Goal: Answer question/provide support

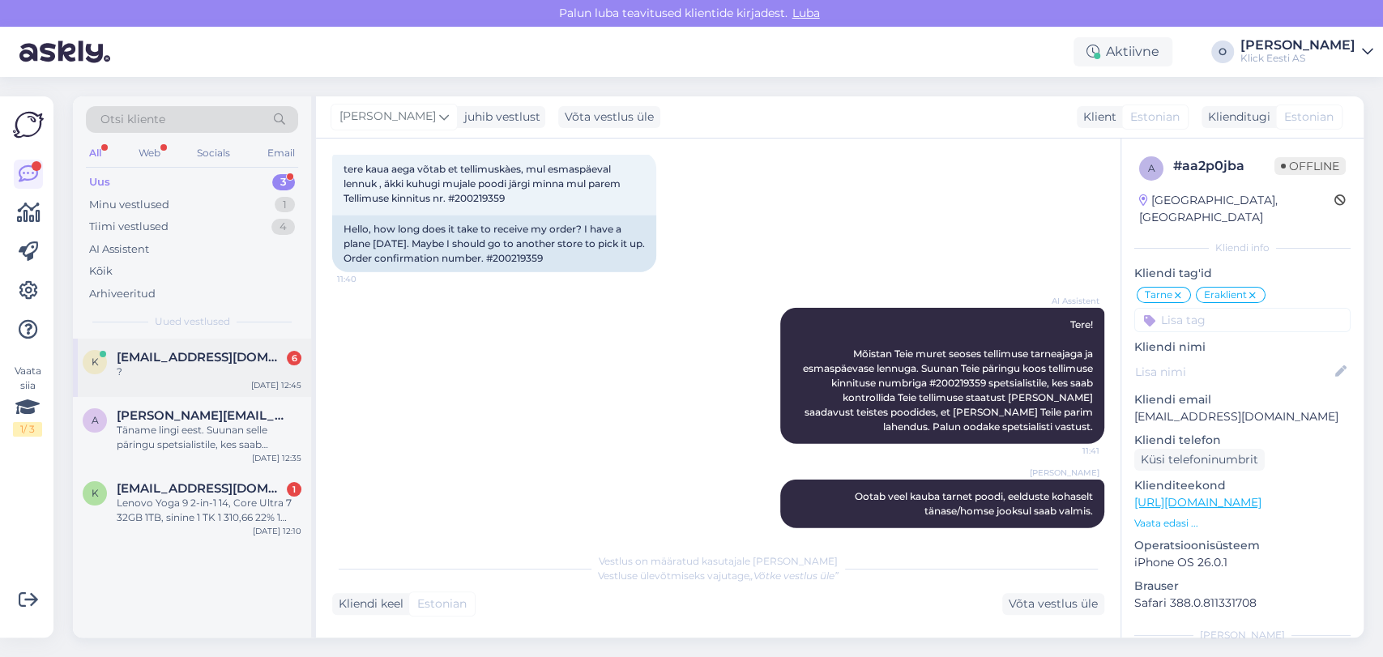
click at [172, 359] on span "[EMAIL_ADDRESS][DOMAIN_NAME]" at bounding box center [201, 357] width 168 height 15
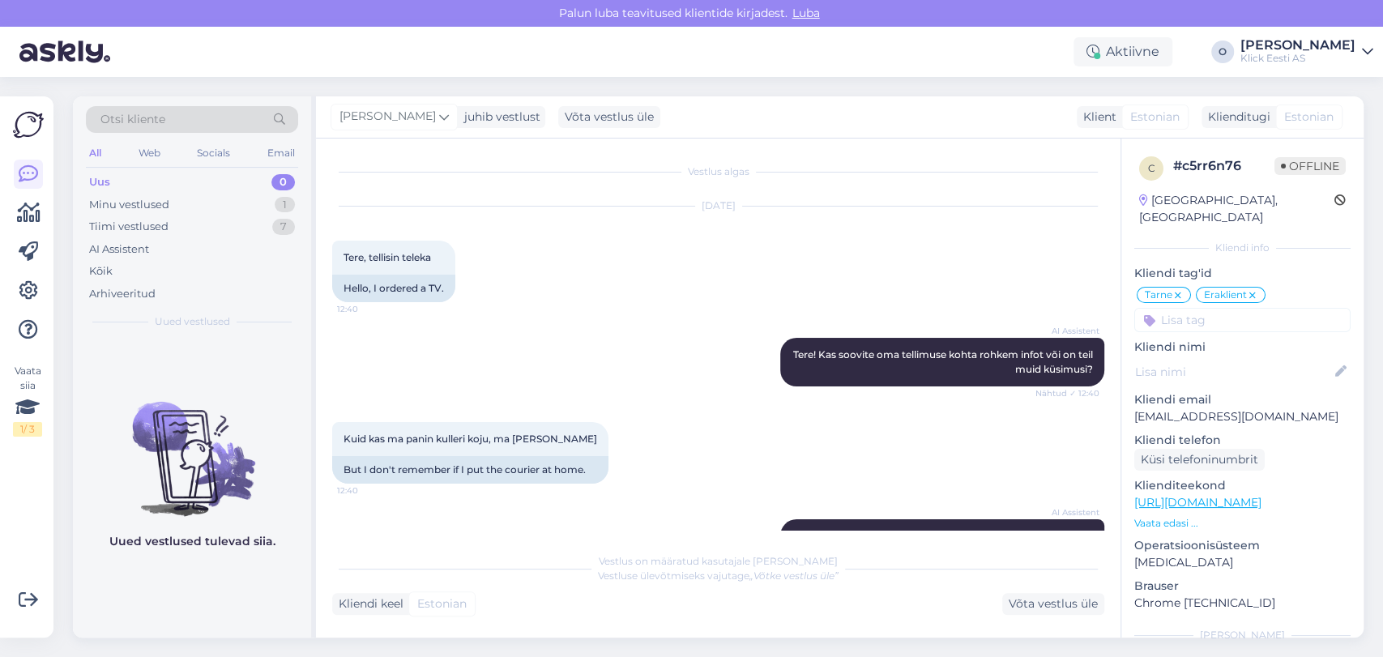
click at [1103, 484] on div "Vestlus algas [DATE] Tere, tellisin teleka 12:40 Hello, I ordered a TV. AI Assi…" at bounding box center [725, 342] width 787 height 375
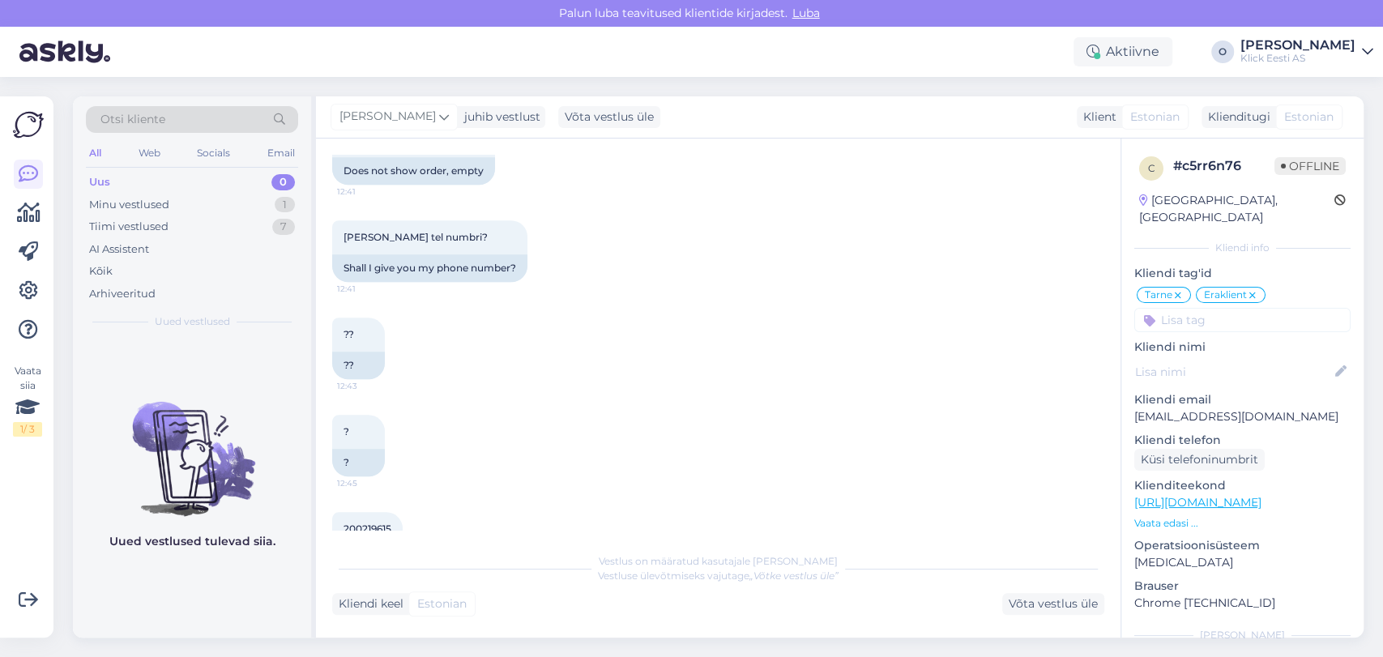
scroll to position [1114, 0]
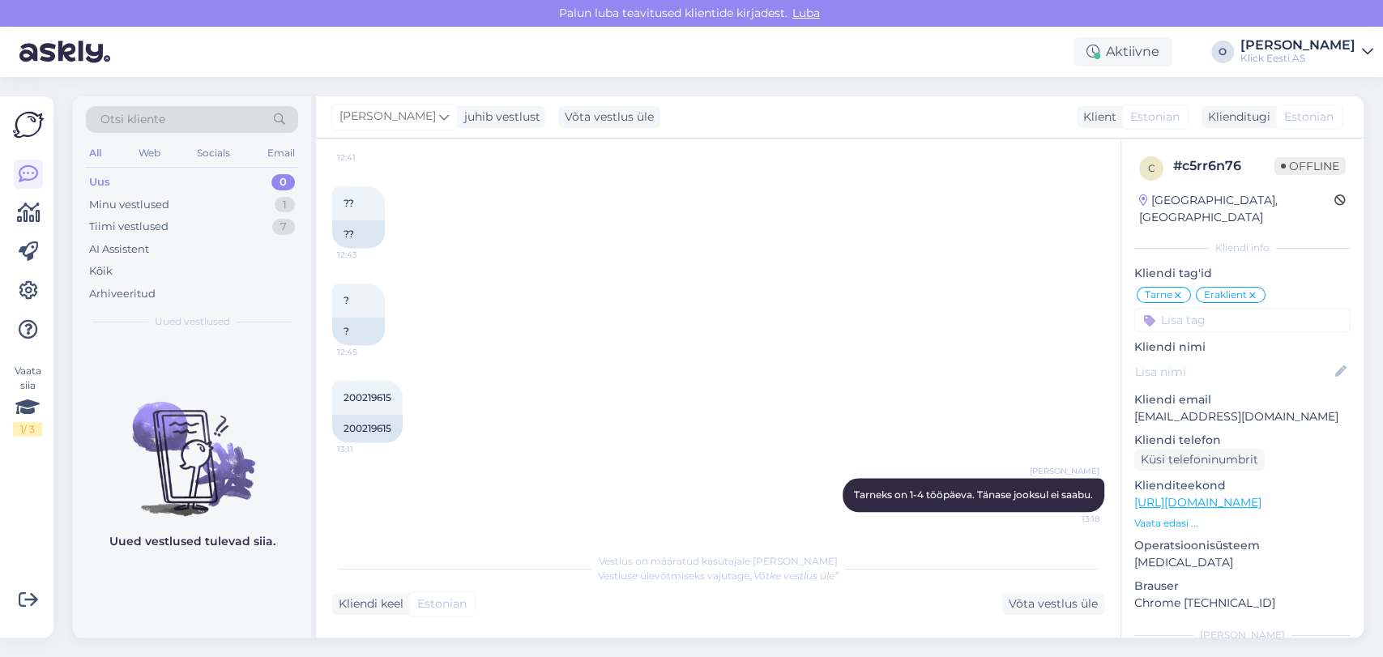
click at [168, 173] on div "Uus 0" at bounding box center [192, 182] width 212 height 23
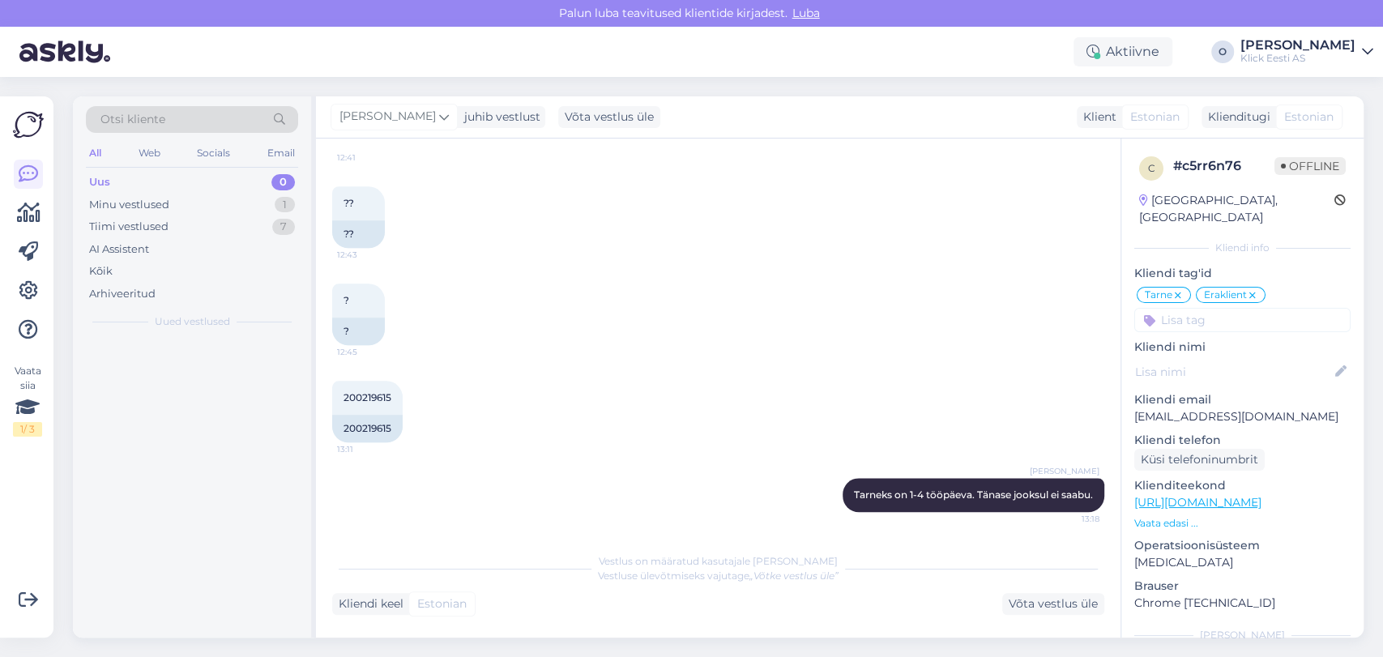
click at [168, 173] on div "Uus 0" at bounding box center [192, 182] width 212 height 23
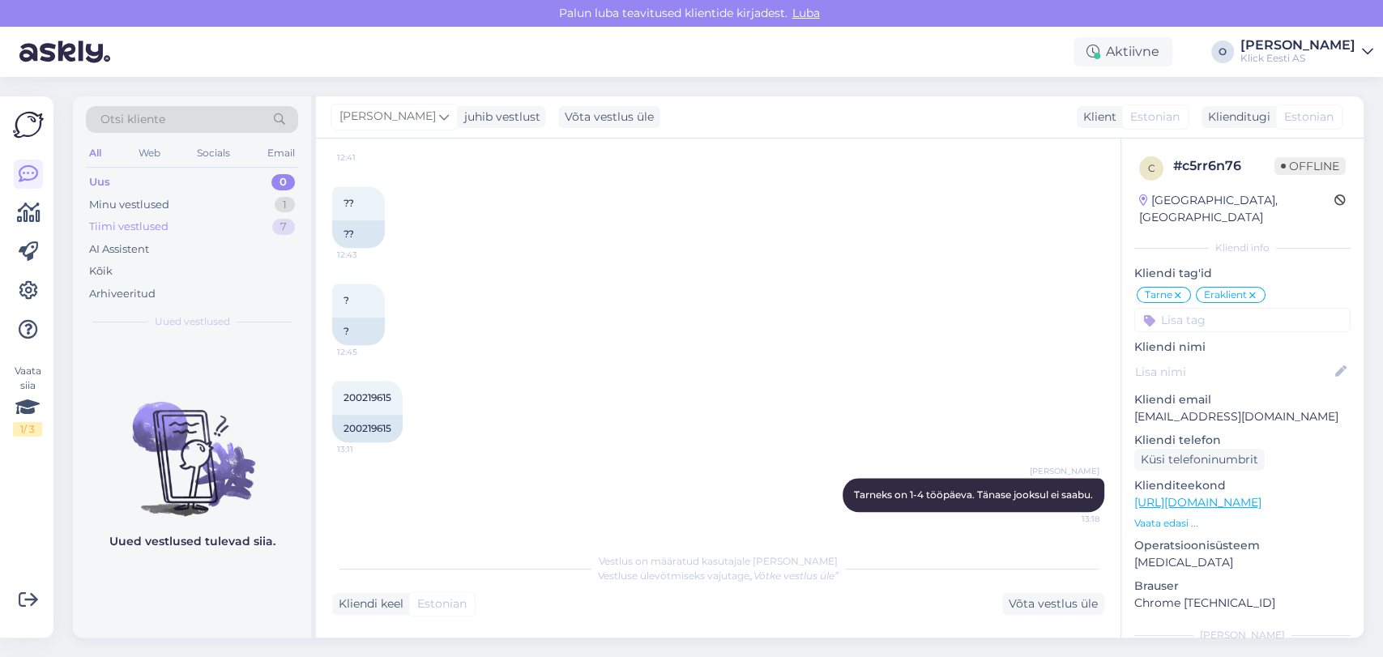
click at [164, 225] on div "Tiimi vestlused" at bounding box center [128, 227] width 79 height 16
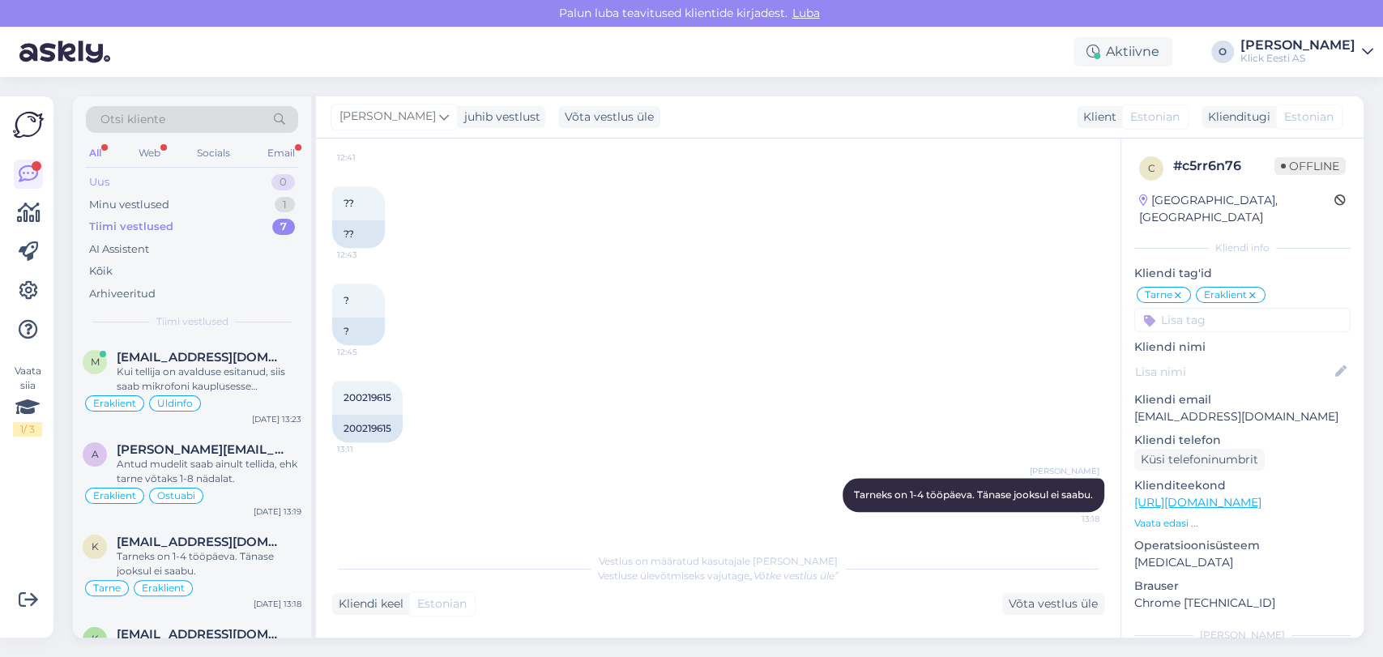
click at [192, 186] on div "Uus 0" at bounding box center [192, 182] width 212 height 23
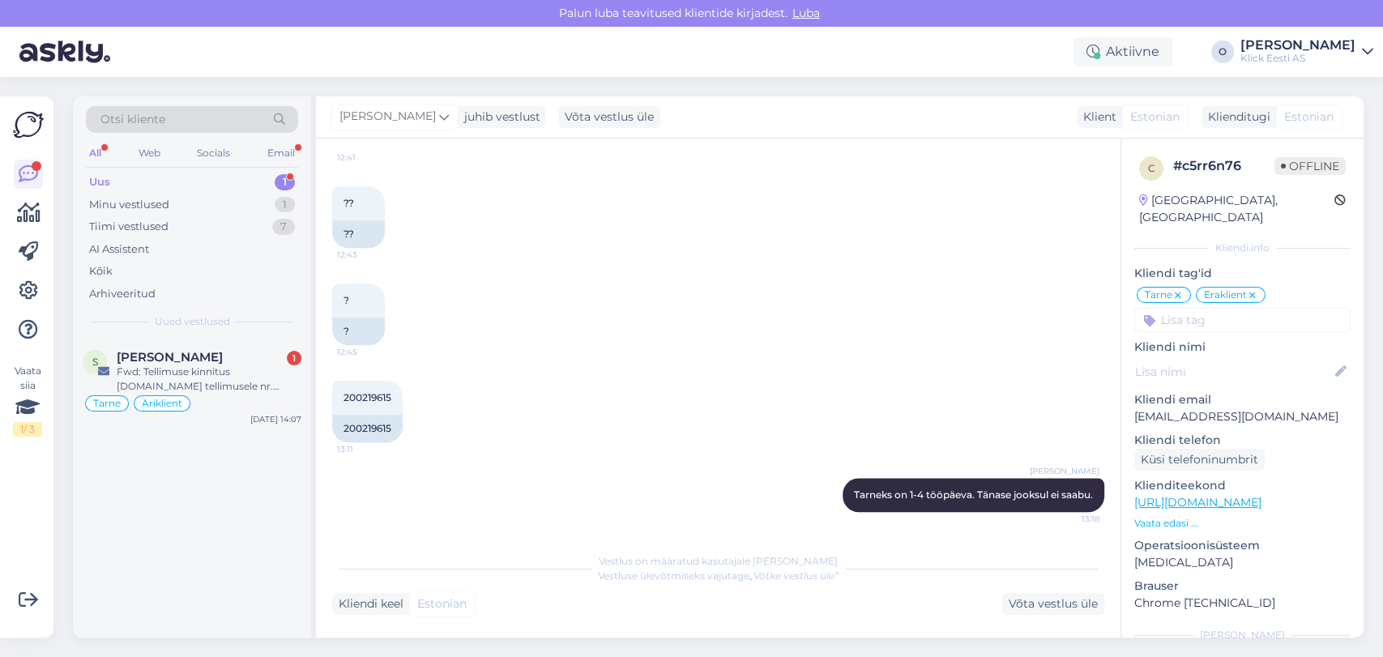
click at [192, 186] on div "Uus 1" at bounding box center [192, 182] width 212 height 23
click at [177, 336] on div "Otsi kliente All Web Socials Email Uus 1 Minu vestlused 1 Tiimi vestlused 7 AI …" at bounding box center [192, 217] width 238 height 242
click at [171, 362] on span "[PERSON_NAME]" at bounding box center [170, 357] width 106 height 15
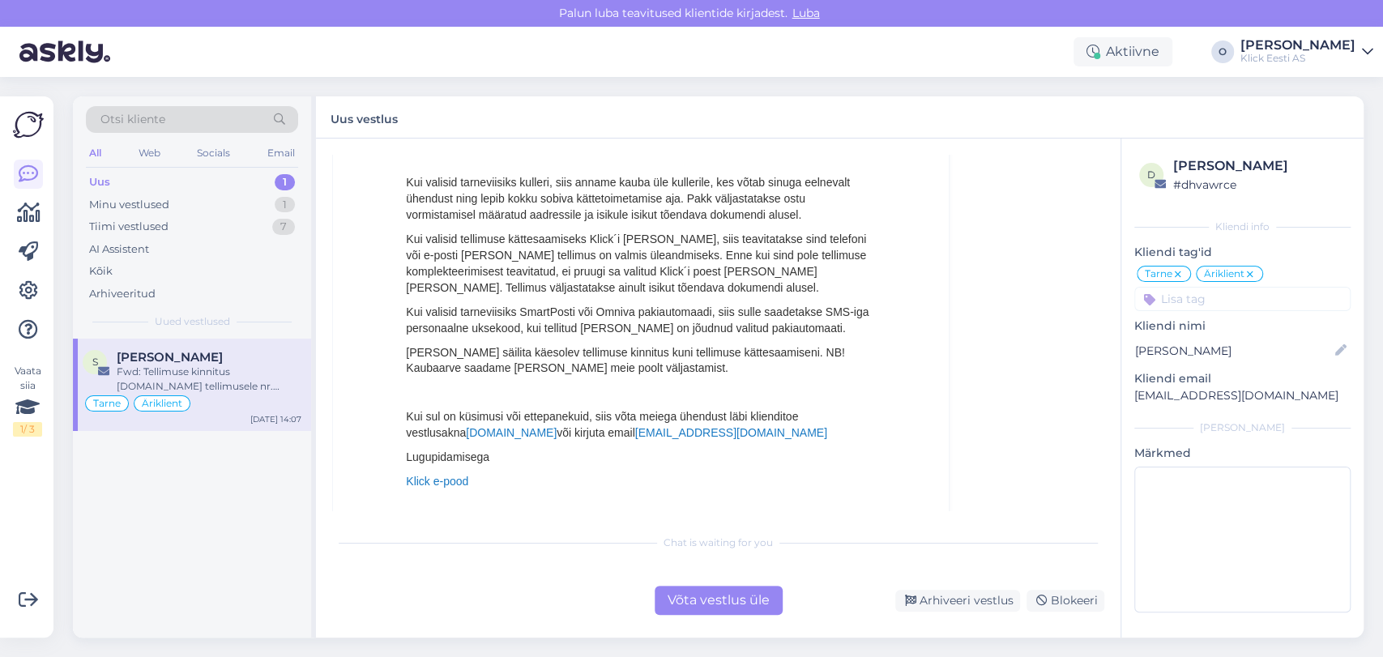
scroll to position [1756, 0]
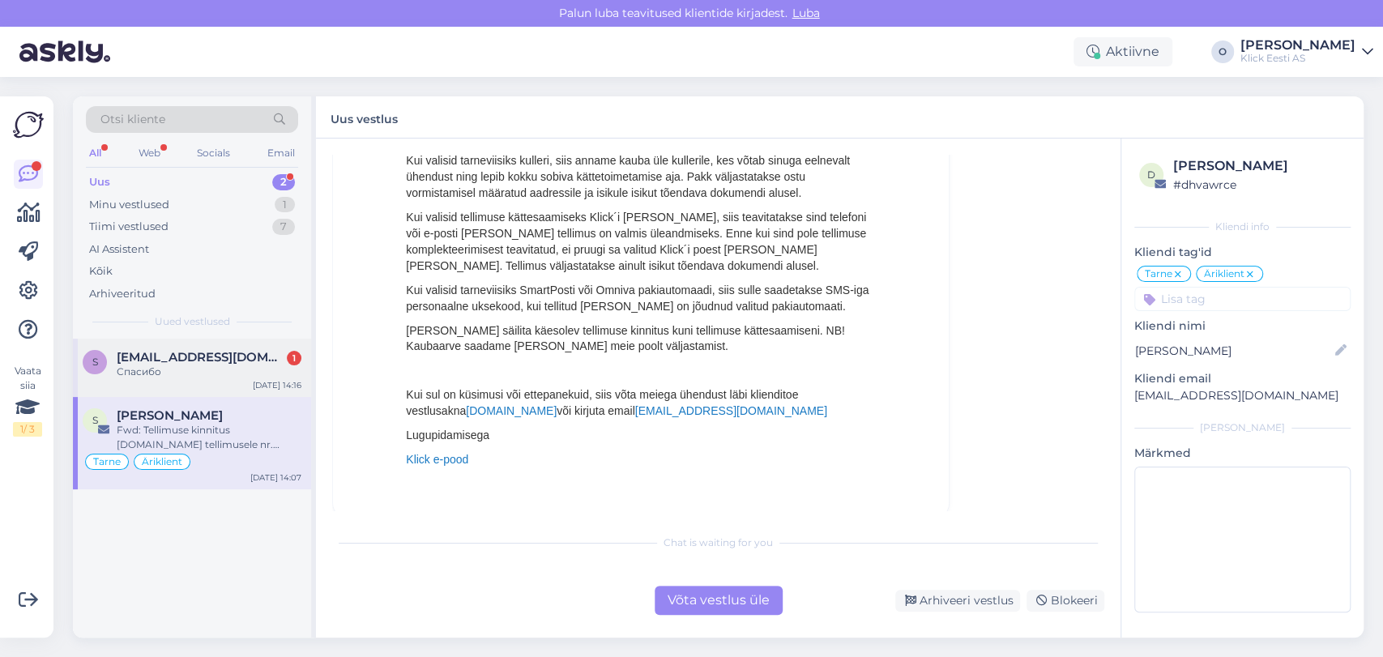
click at [203, 357] on span "[EMAIL_ADDRESS][DOMAIN_NAME]" at bounding box center [201, 357] width 168 height 15
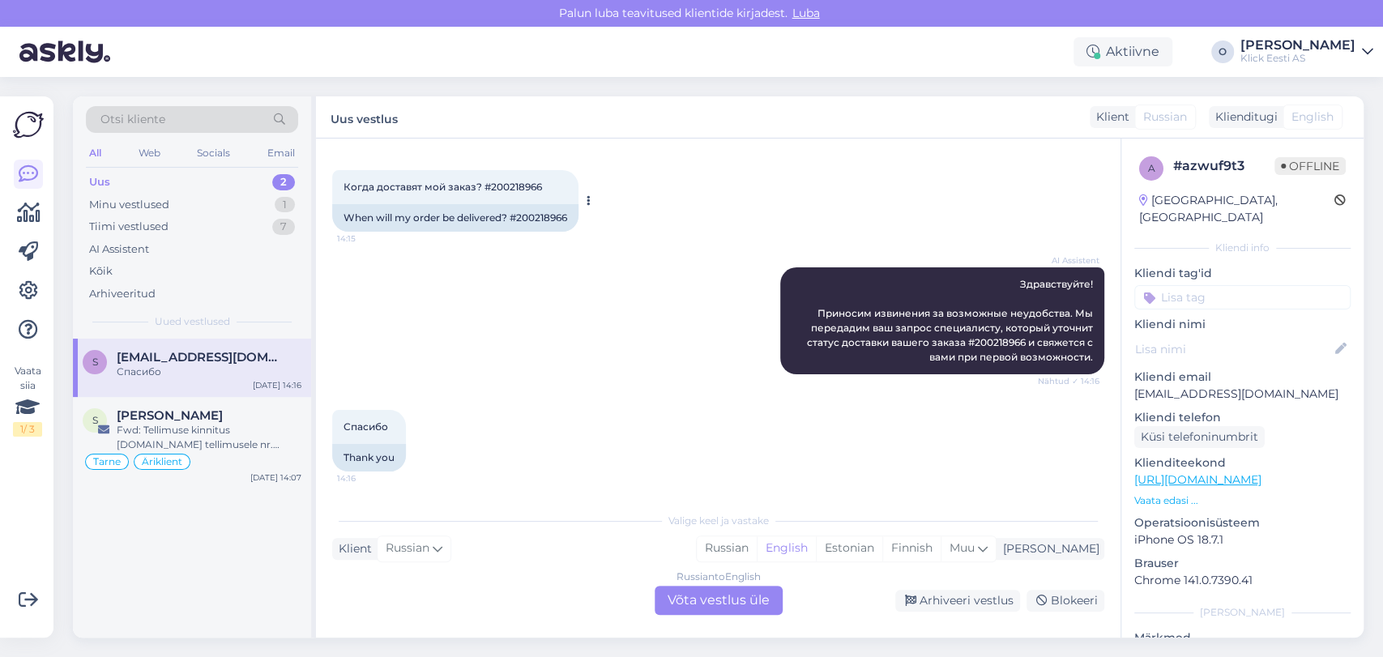
click at [520, 192] on div "Когда доставят мой заказ? #200218966 14:15" at bounding box center [455, 187] width 246 height 34
copy div "200218966 14:15"
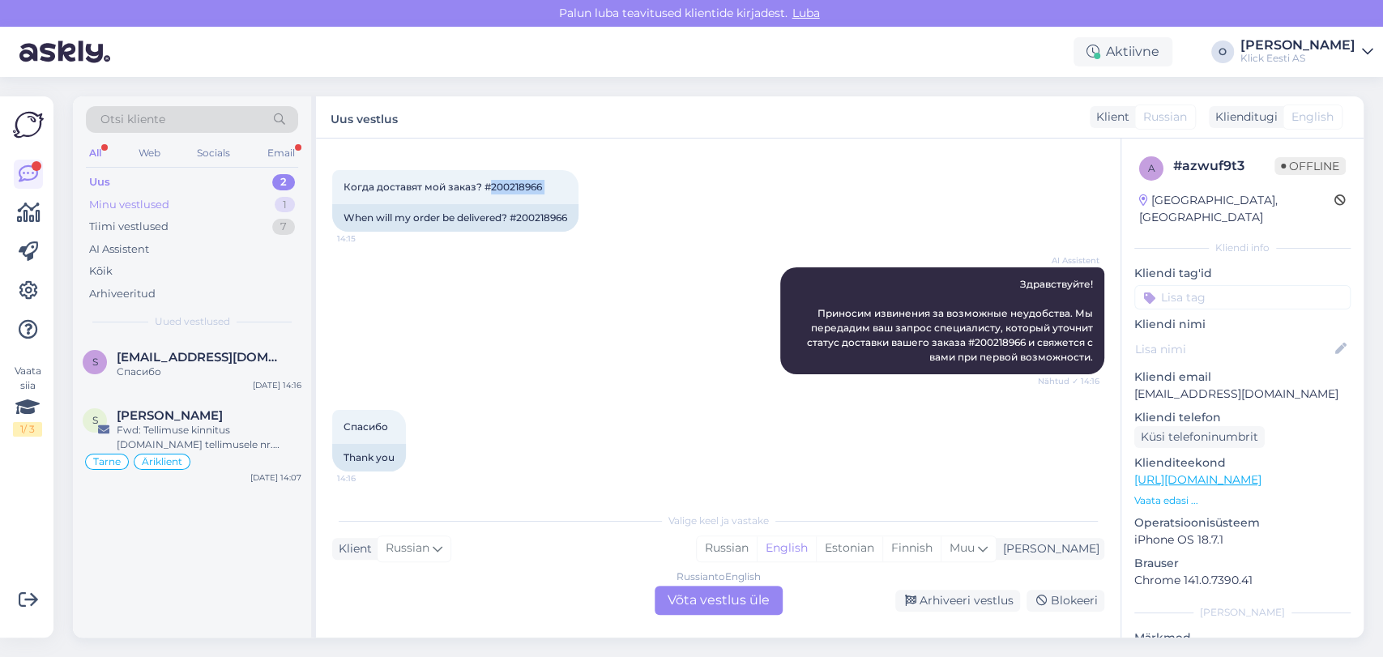
click at [186, 198] on div "Minu vestlused 1" at bounding box center [192, 205] width 212 height 23
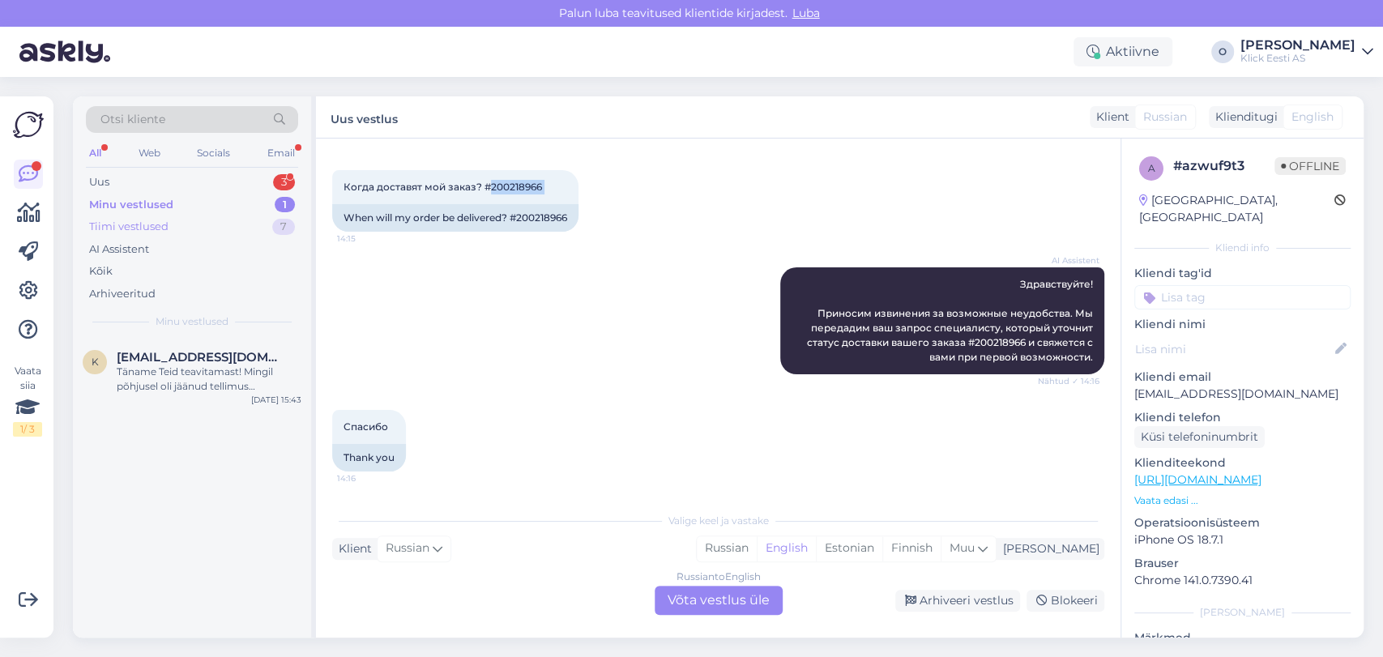
click at [191, 233] on div "Tiimi vestlused 7" at bounding box center [192, 226] width 212 height 23
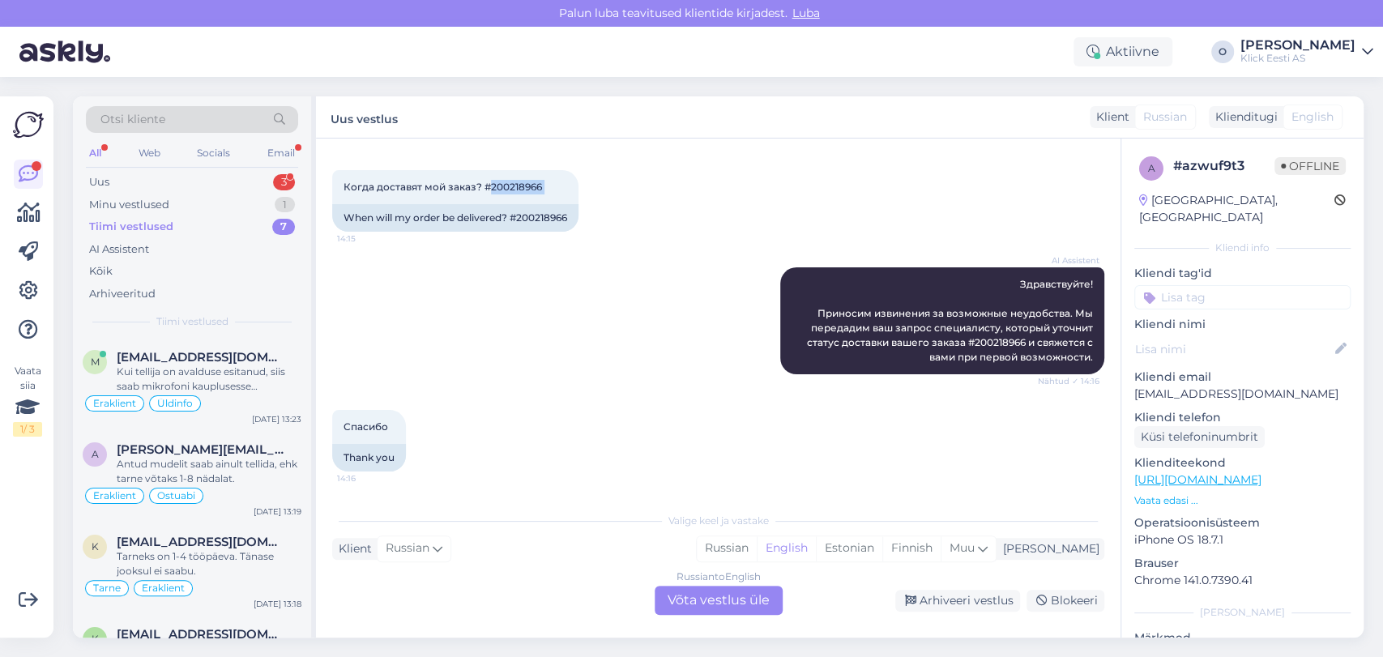
click at [177, 127] on div "Otsi kliente" at bounding box center [192, 119] width 212 height 27
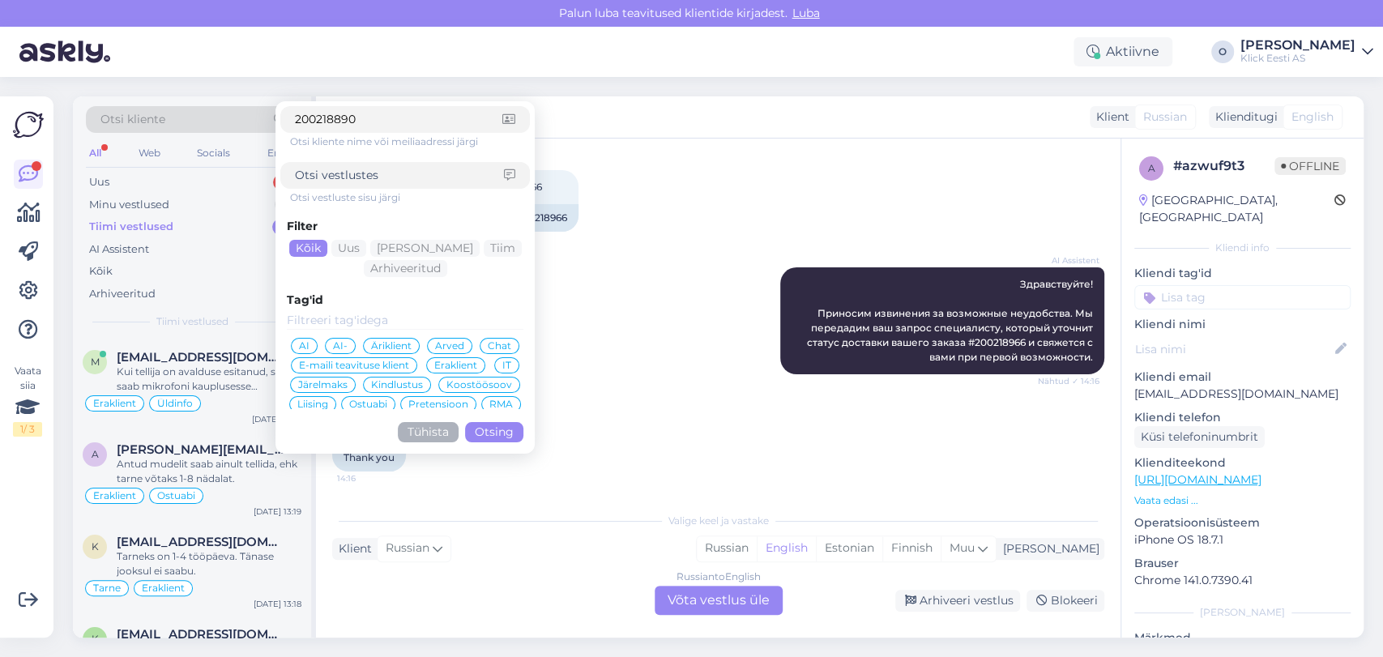
click button "Otsing" at bounding box center [494, 432] width 58 height 20
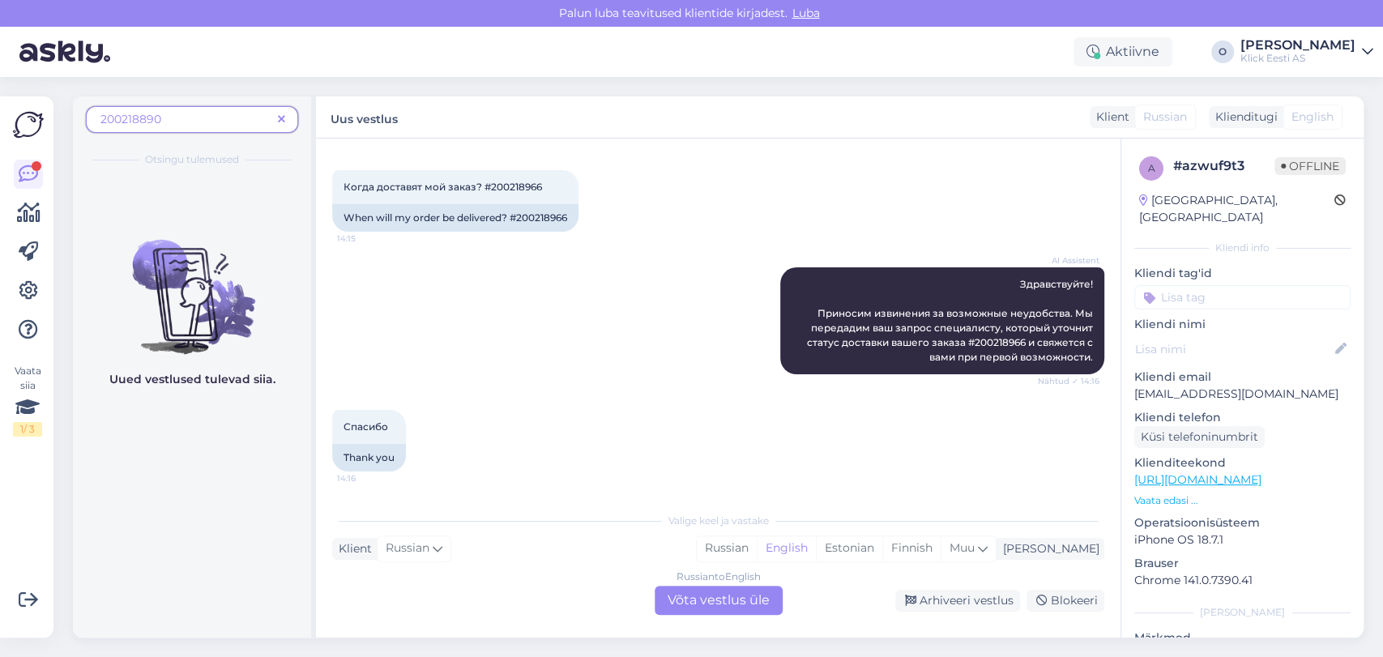
click at [240, 122] on span "200218890" at bounding box center [185, 119] width 171 height 17
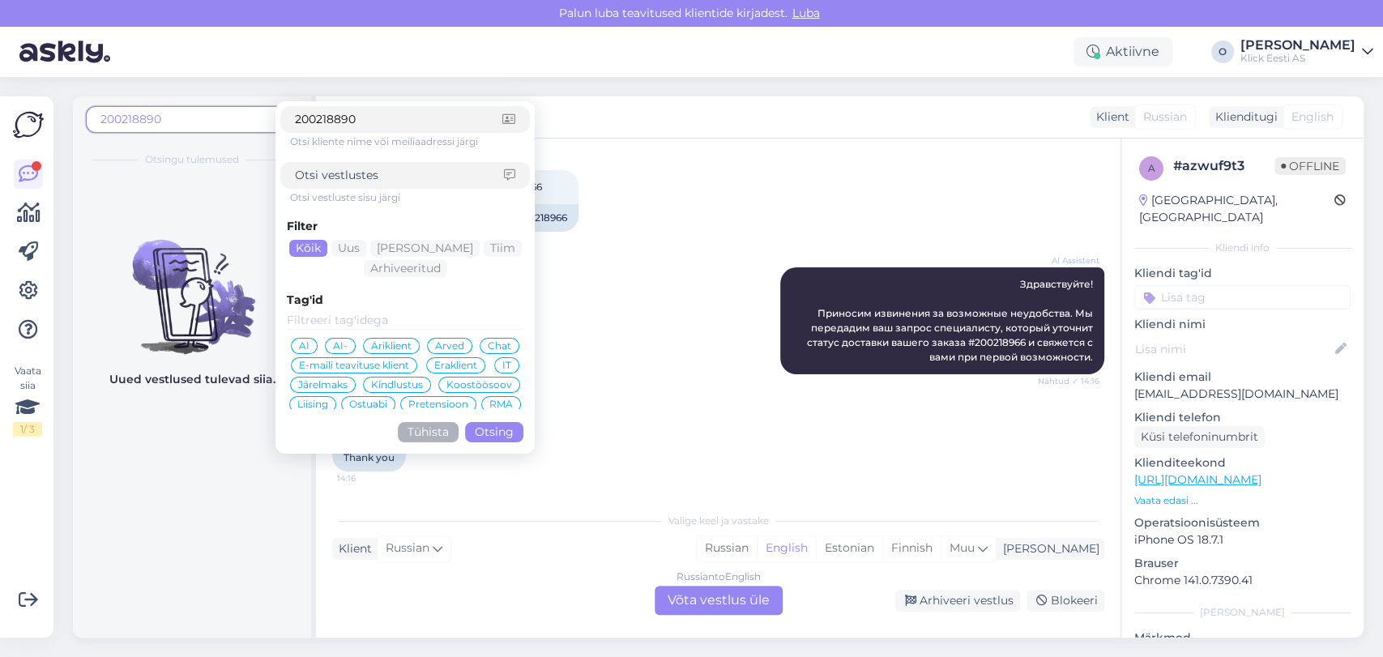
click at [327, 168] on input at bounding box center [399, 175] width 209 height 17
paste input "200218890"
type input "200218890"
click at [456, 122] on input "200218890" at bounding box center [398, 119] width 207 height 17
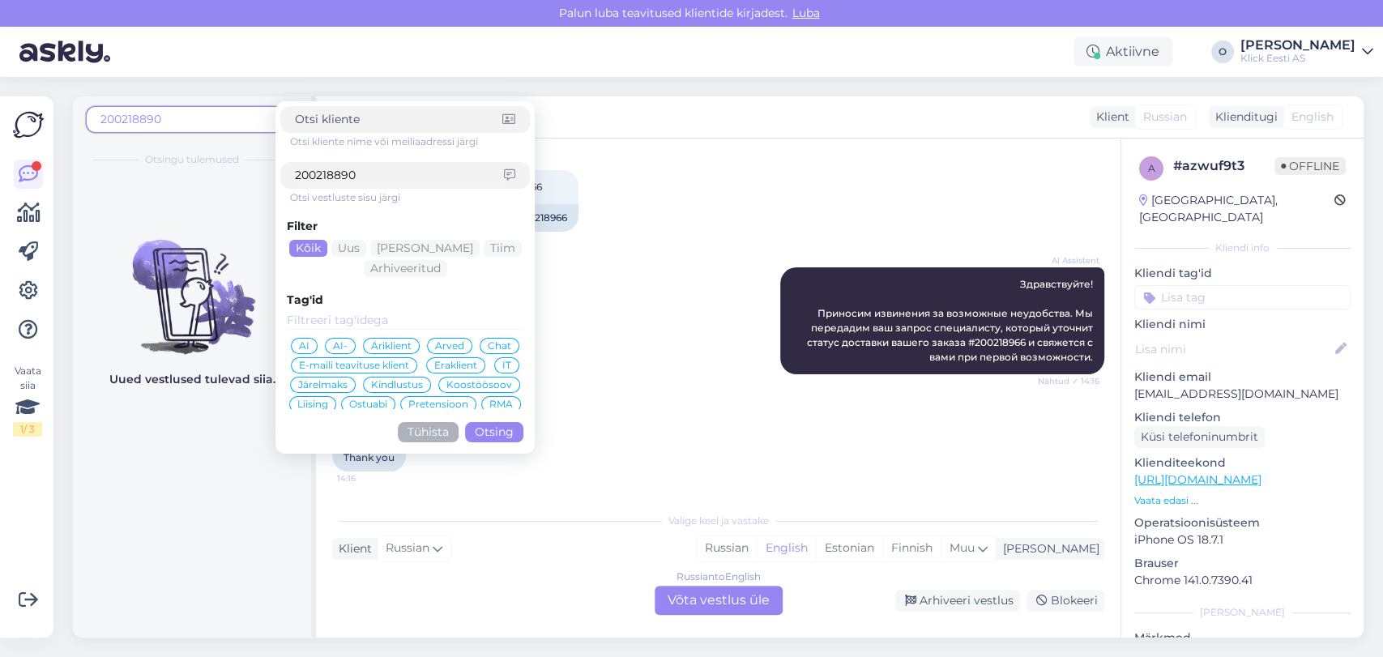
click button "Otsing" at bounding box center [494, 432] width 58 height 20
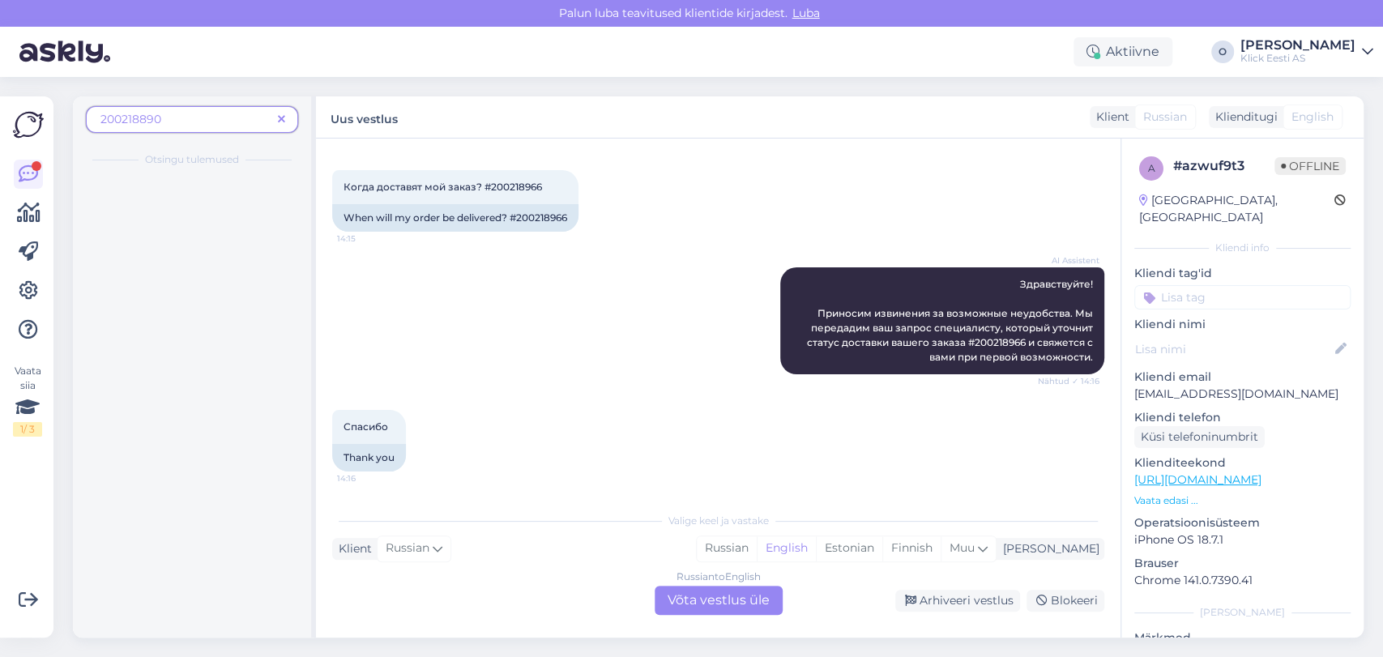
click at [161, 124] on span "200218890" at bounding box center [185, 119] width 171 height 17
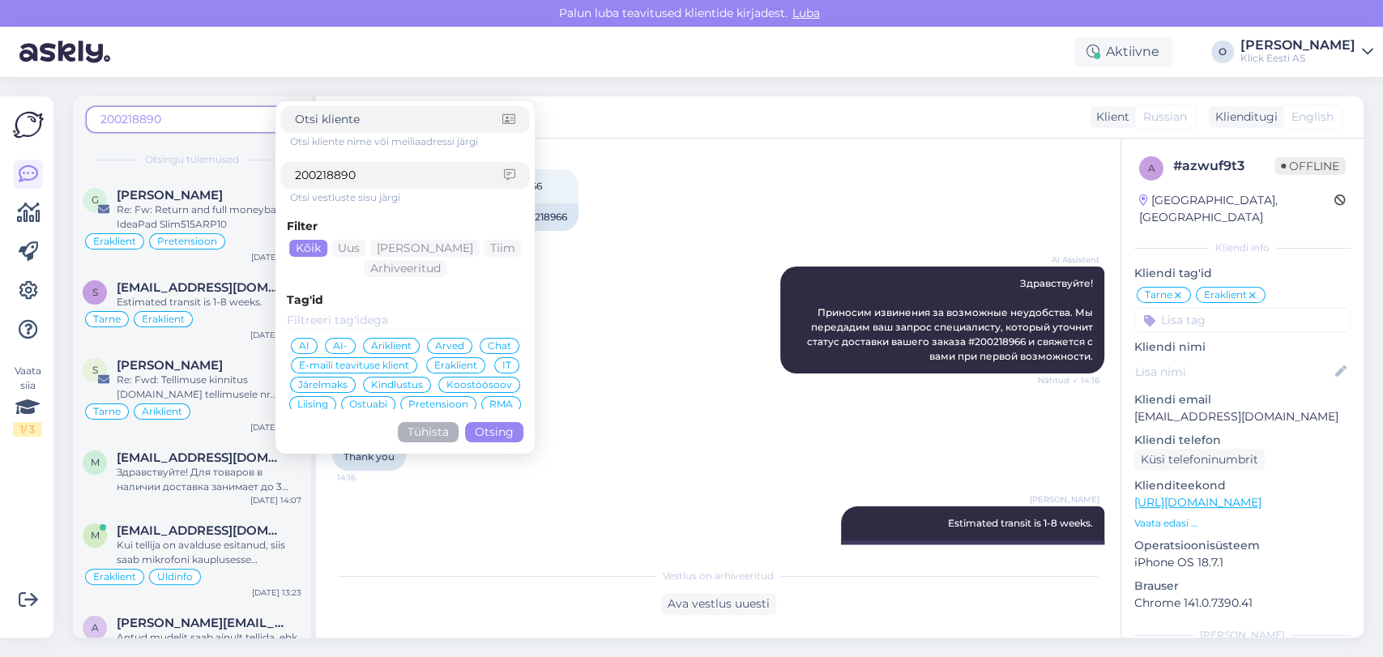
scroll to position [113, 0]
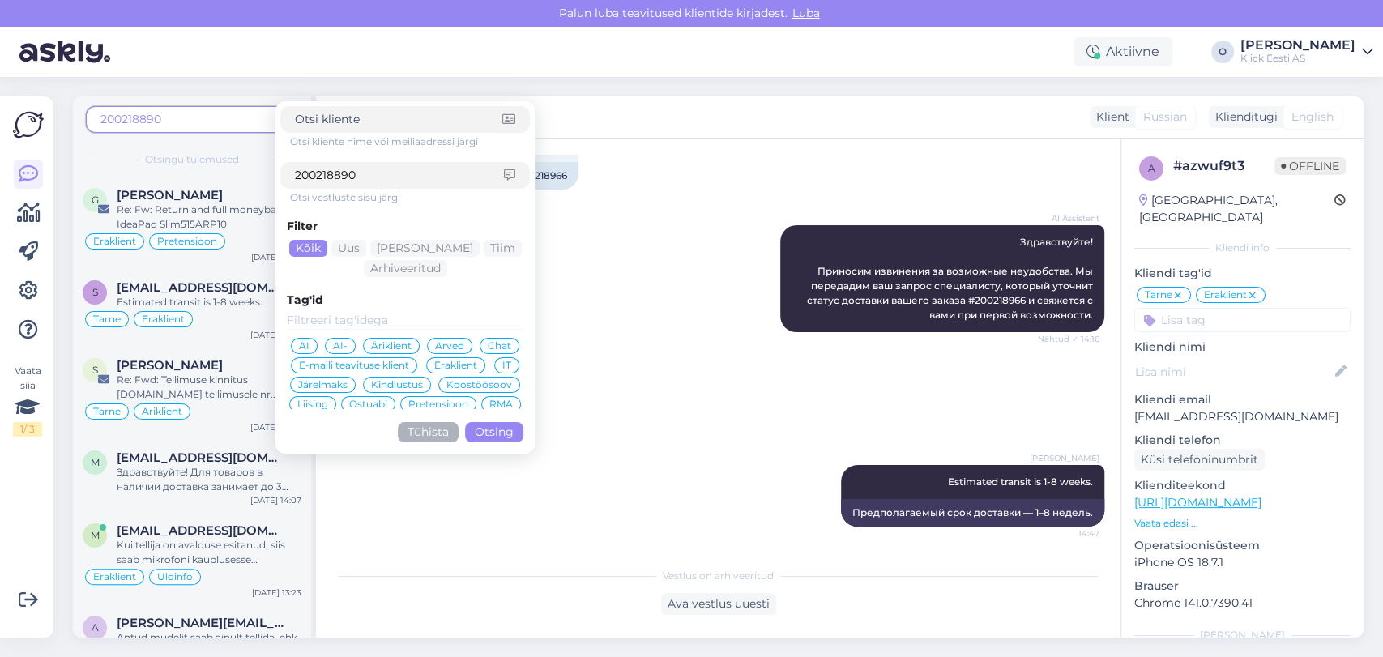
click at [14, 130] on img at bounding box center [28, 124] width 31 height 31
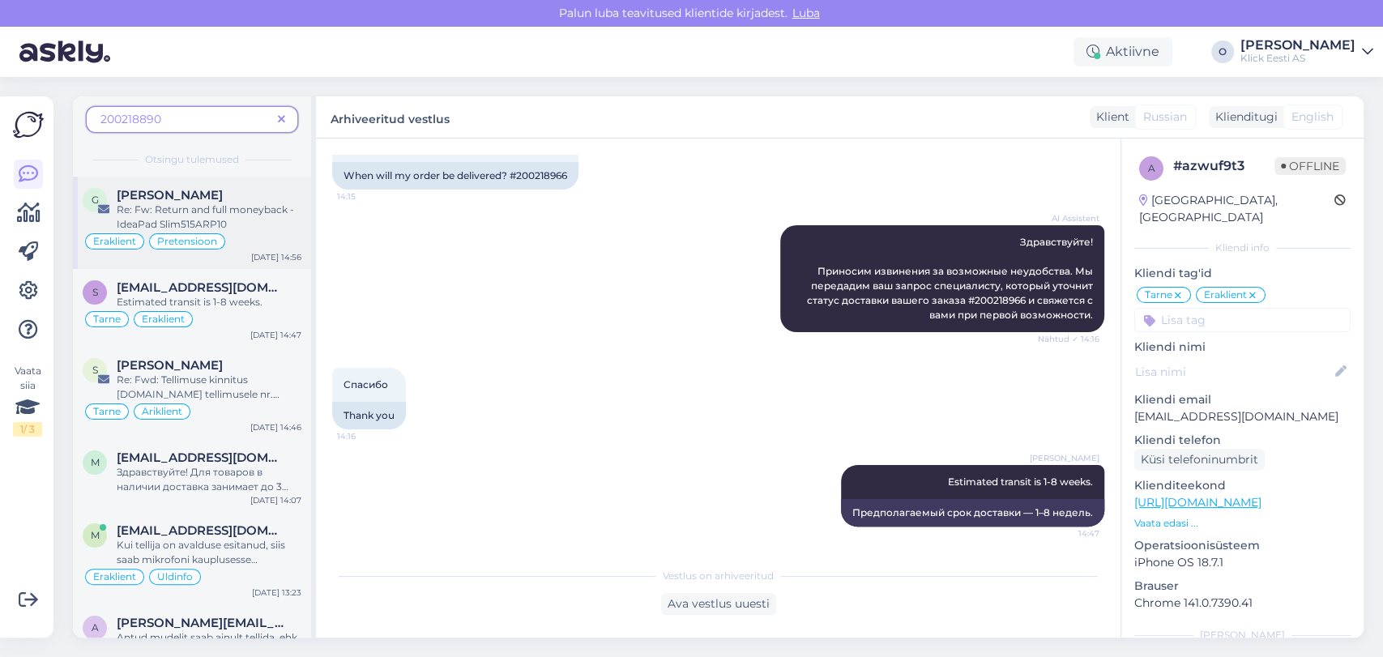
click at [177, 209] on span "Re: Fw: Return and full moneyback - IdeaPad Slim515ARP10" at bounding box center [205, 216] width 177 height 27
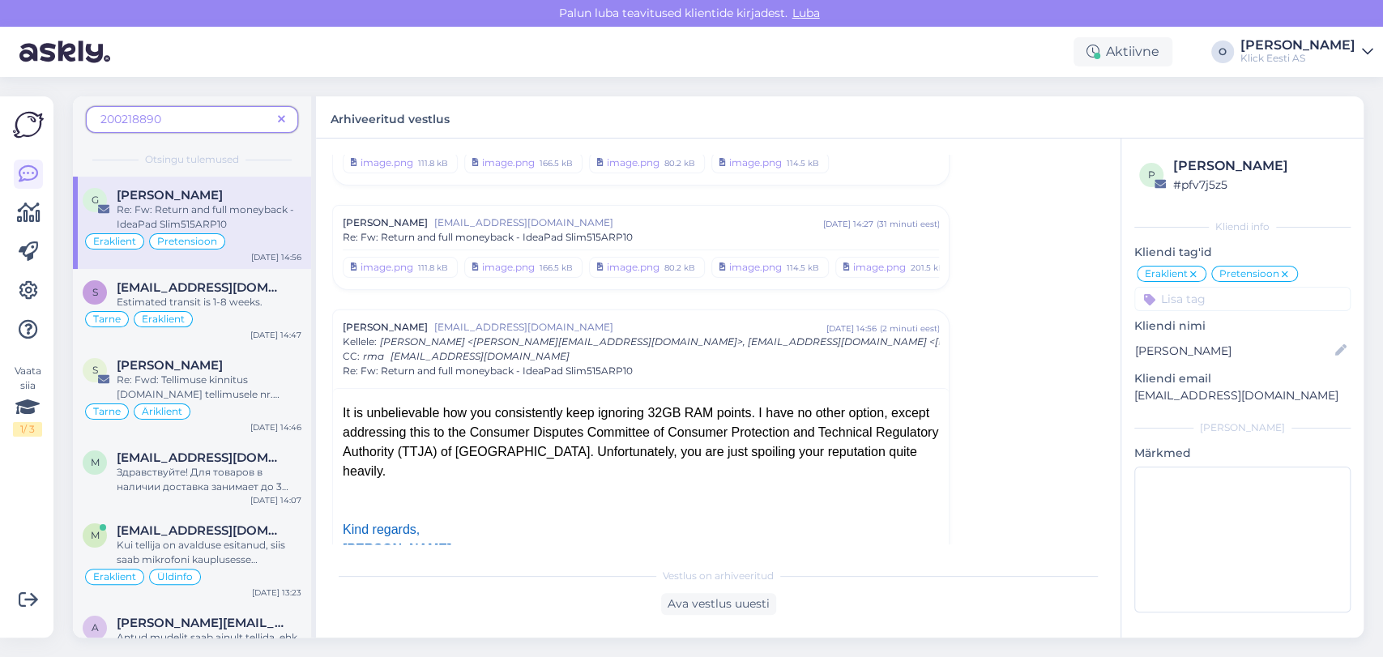
scroll to position [927, 0]
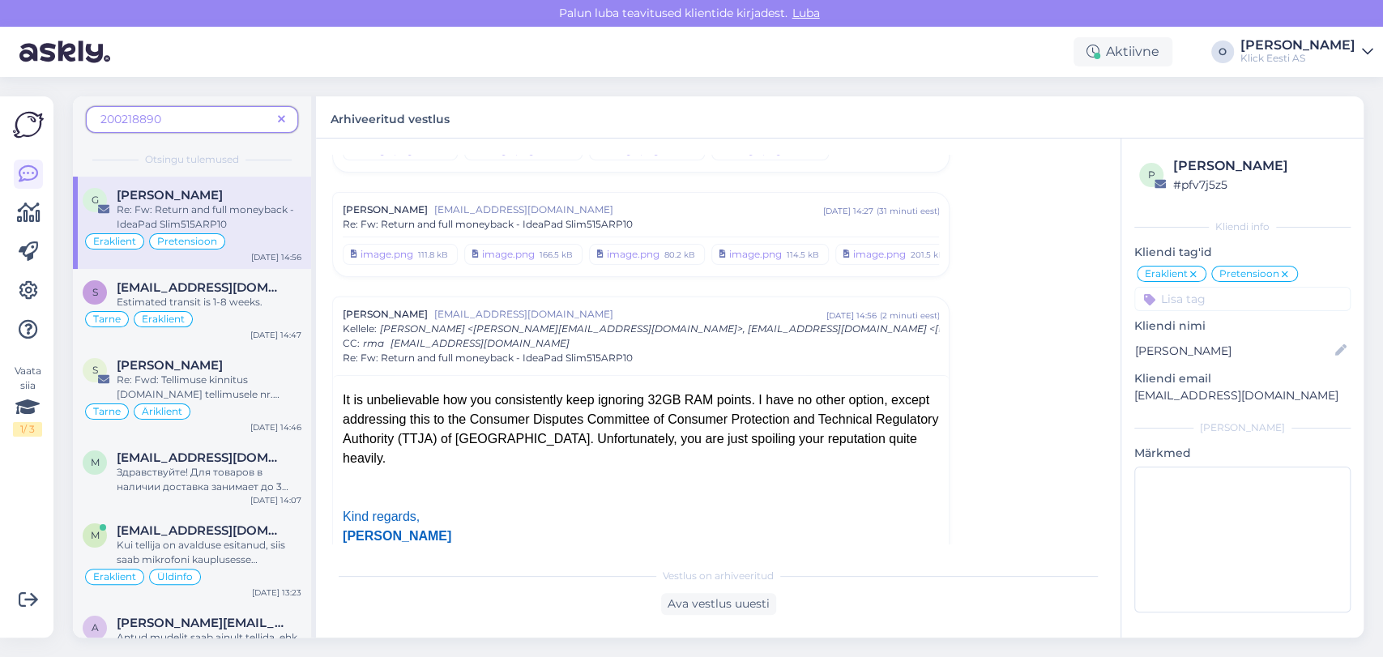
click at [824, 436] on div "It is unbelievable how you consistently keep ignoring 32GB RAM points. I have n…" at bounding box center [641, 429] width 596 height 78
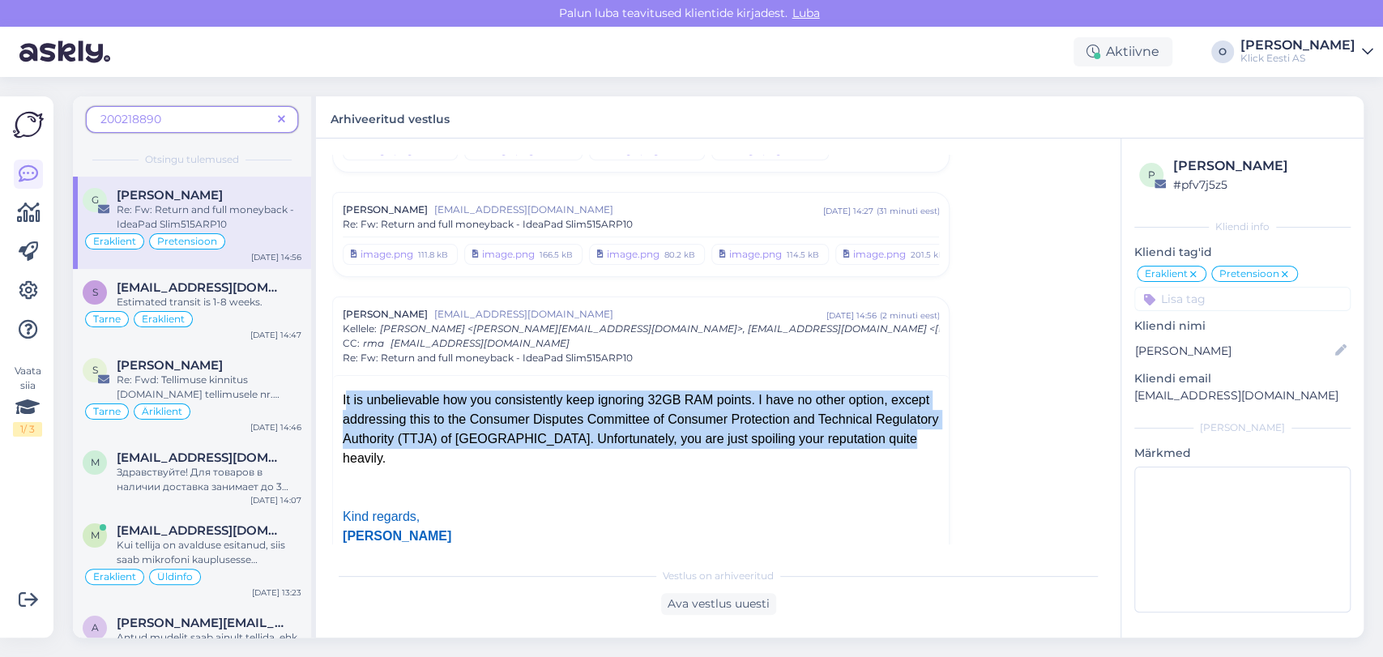
drag, startPoint x: 342, startPoint y: 395, endPoint x: 861, endPoint y: 430, distance: 520.5
click at [861, 430] on div "It is unbelievable how you consistently keep ignoring 32GB RAM points. I have n…" at bounding box center [641, 429] width 596 height 78
copy div "It is unbelievable how you consistently keep ignoring 32GB RAM points. I have n…"
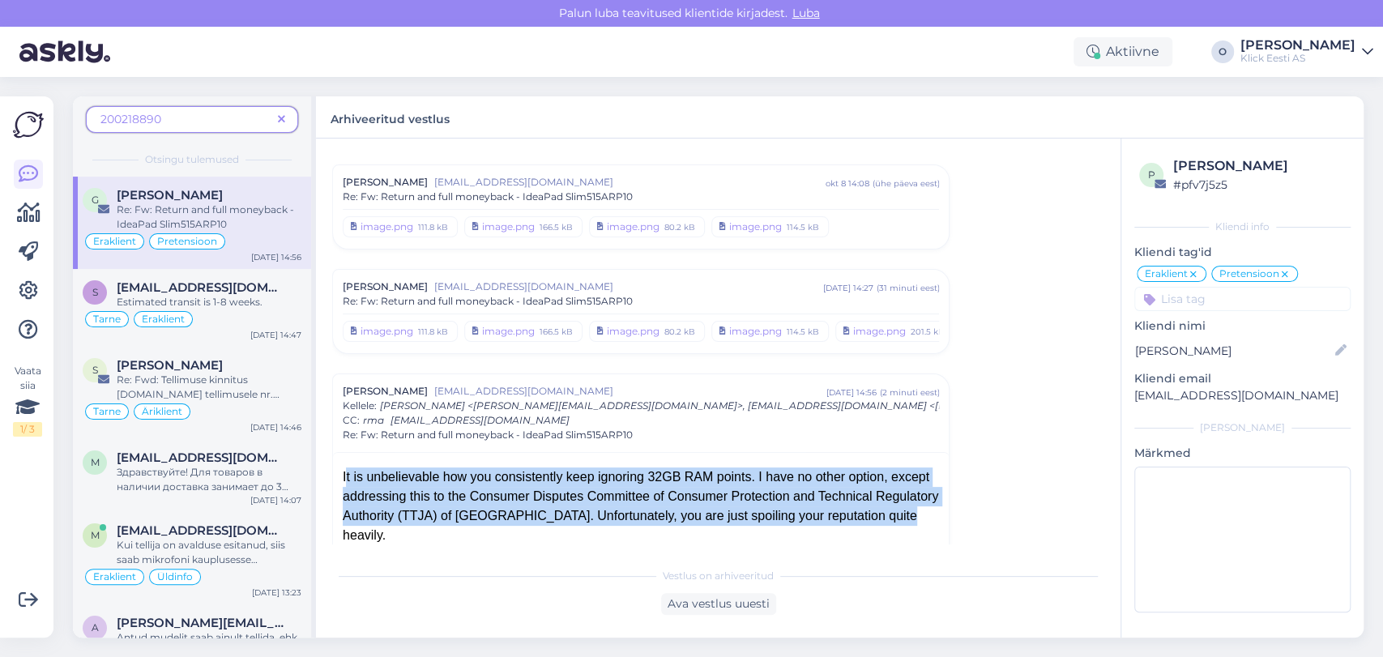
scroll to position [819, 0]
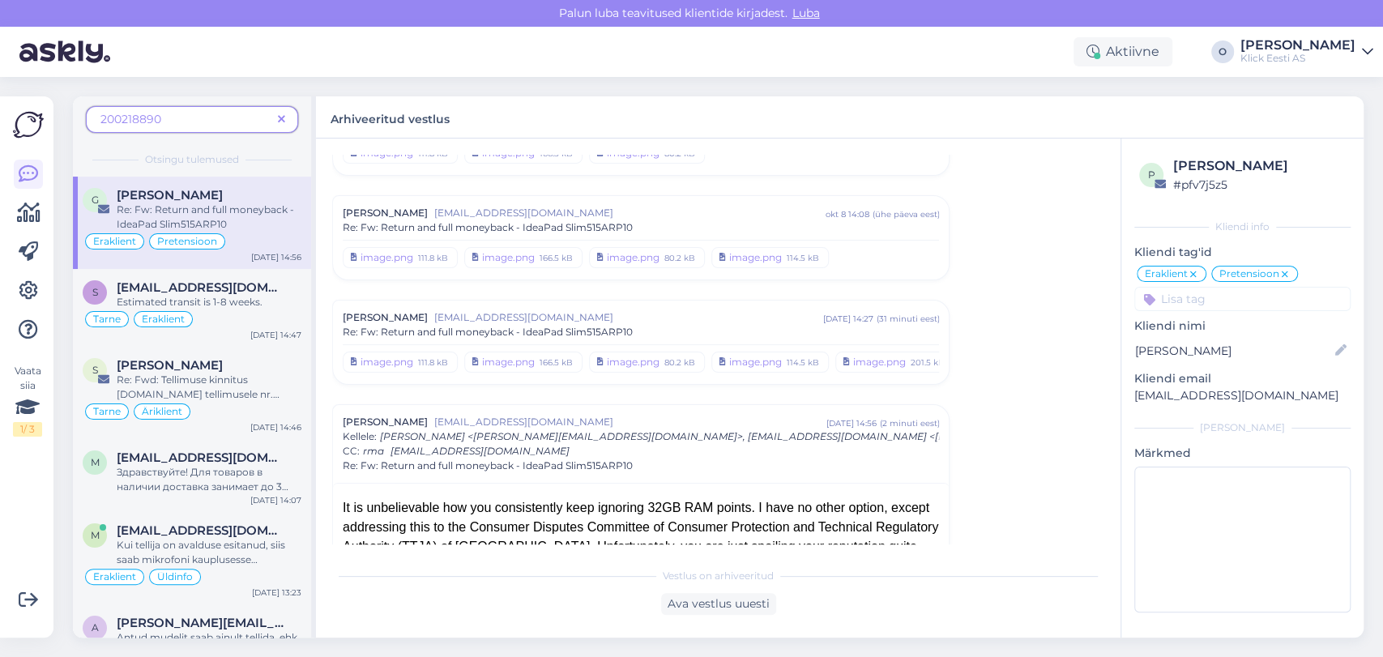
click at [591, 220] on span "Re: Fw: Return and full moneyback - IdeaPad Slim515ARP10" at bounding box center [488, 227] width 290 height 15
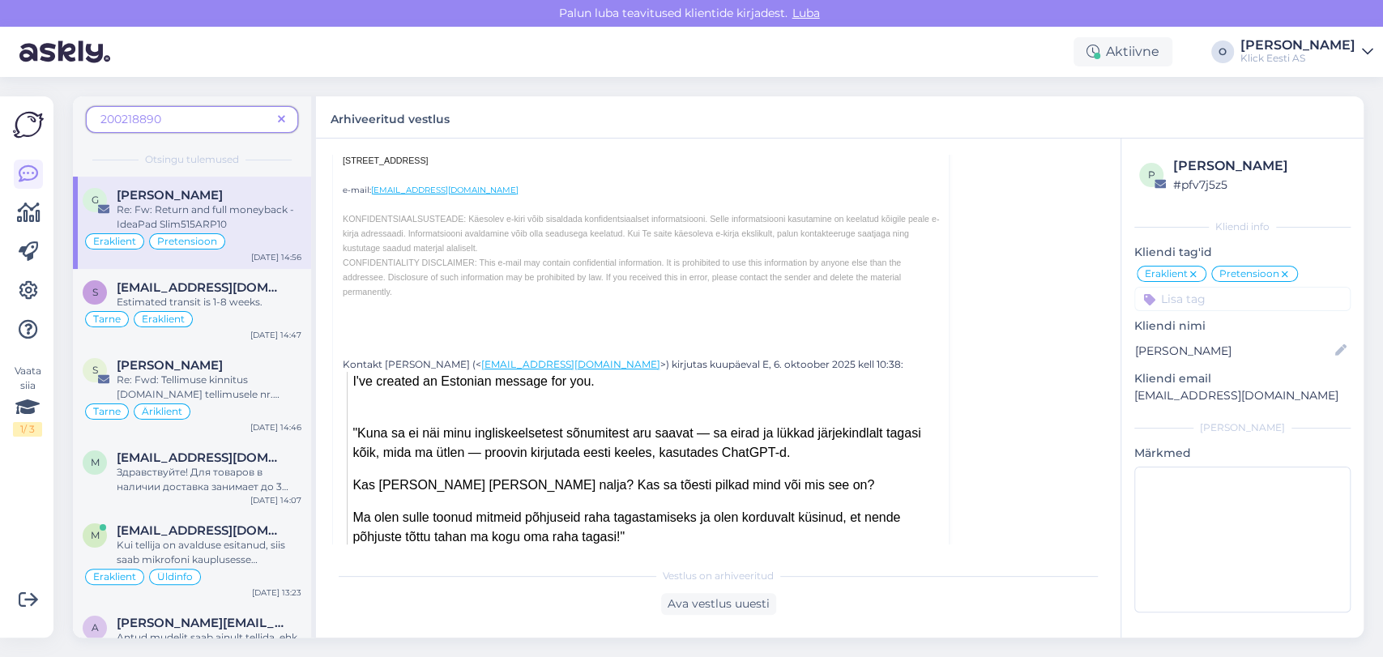
scroll to position [3546, 0]
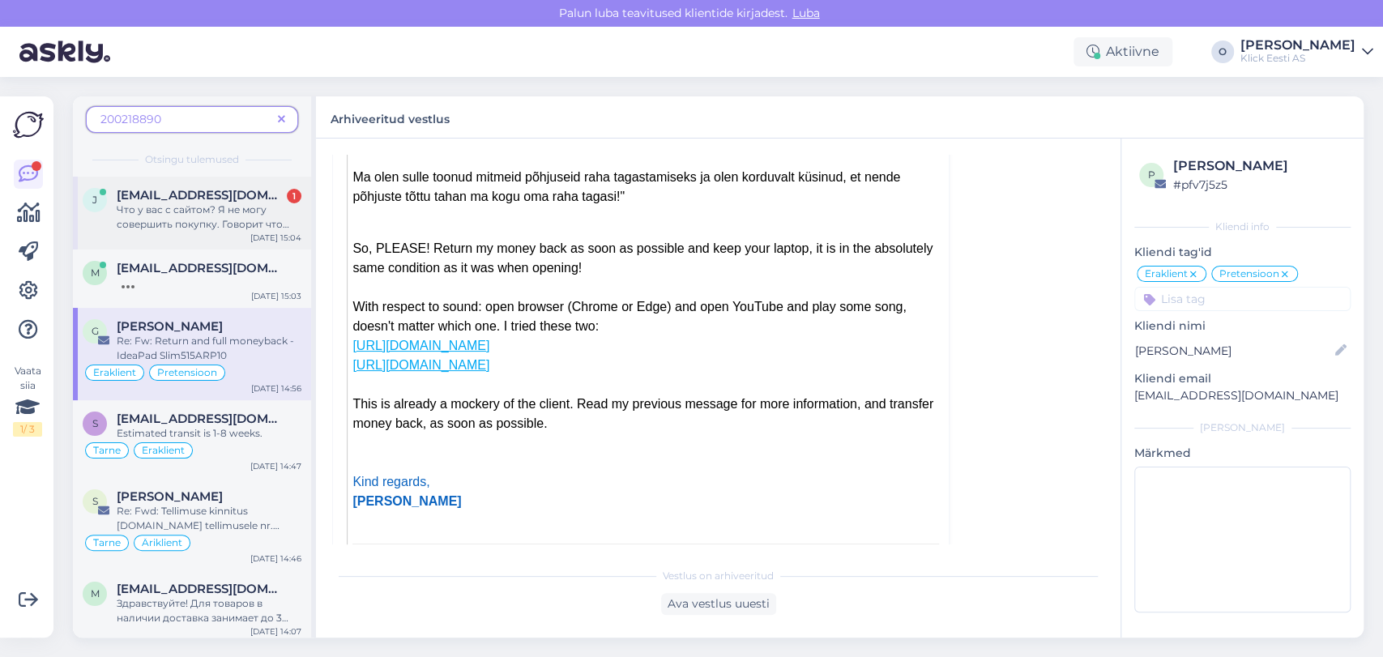
click at [224, 219] on span "Что у вас с сайтом? Я не могу совершить покупку. Говорит что проблемы с инернет…" at bounding box center [203, 223] width 173 height 41
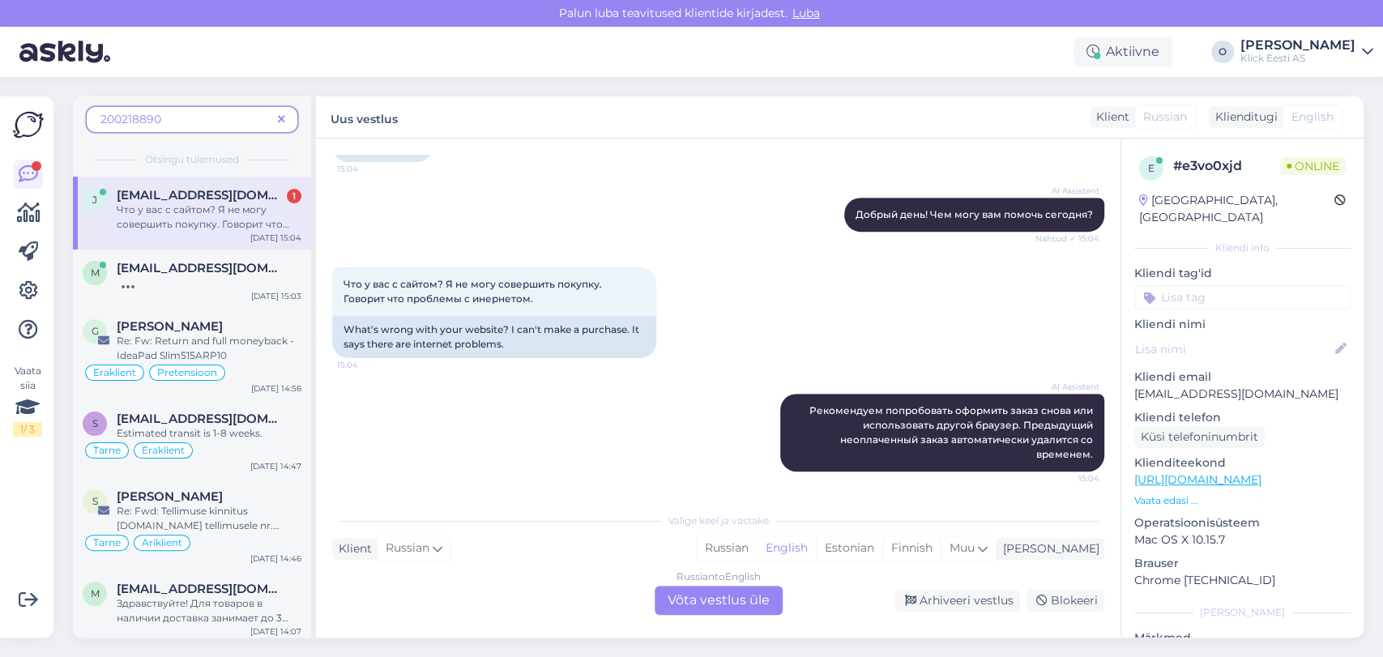
scroll to position [529, 0]
click at [201, 290] on div "m [EMAIL_ADDRESS][DOMAIN_NAME] [DATE] 15:03" at bounding box center [192, 279] width 238 height 58
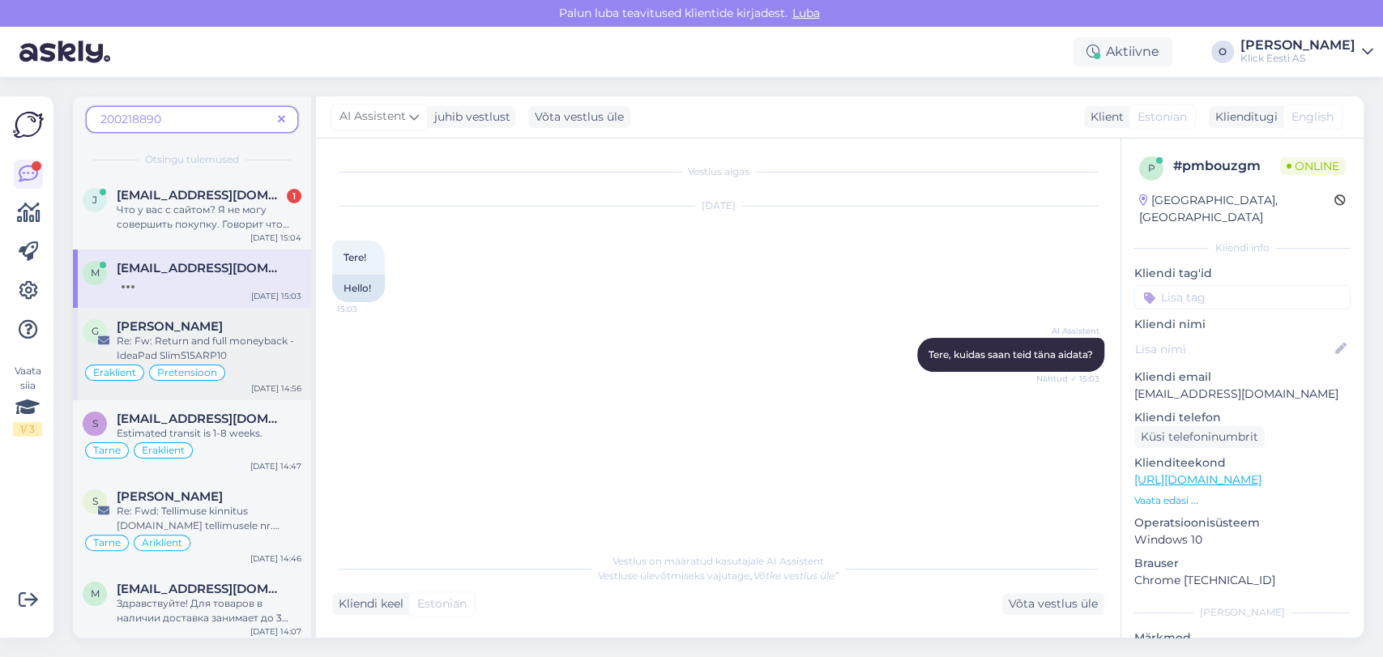
click at [197, 339] on span "Re: Fw: Return and full moneyback - IdeaPad Slim515ARP10" at bounding box center [205, 348] width 177 height 27
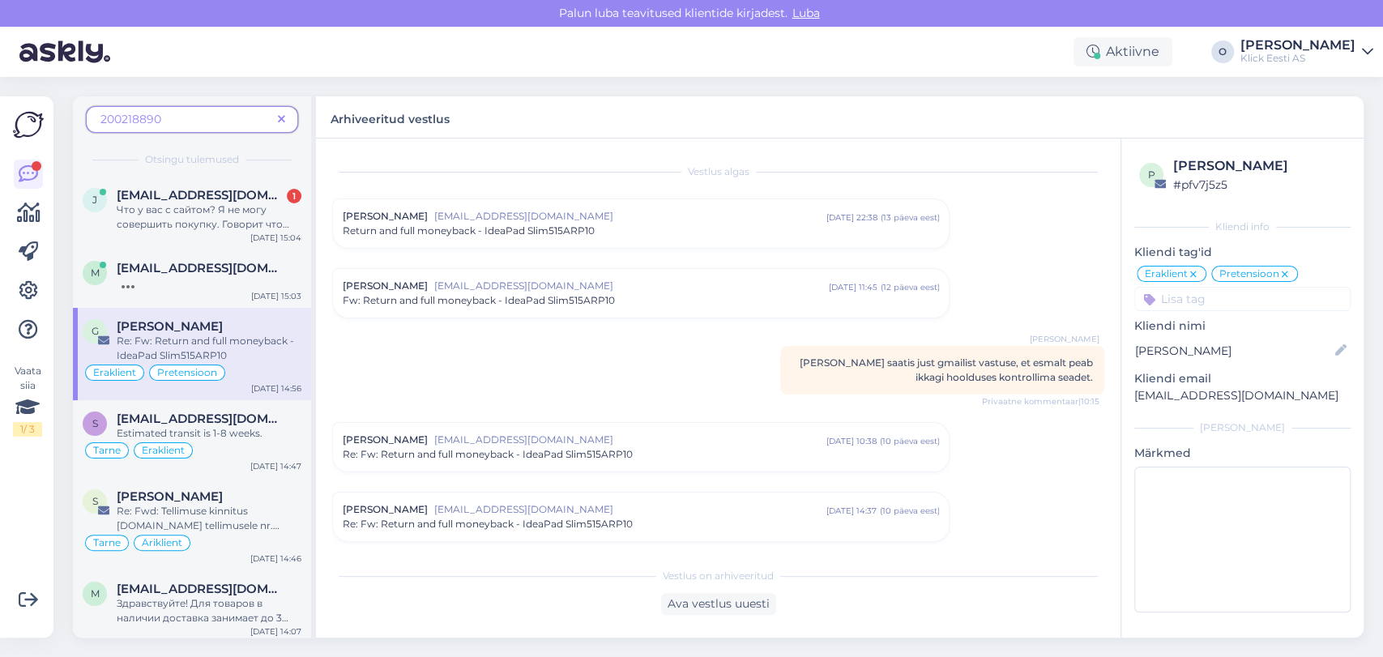
scroll to position [1064, 0]
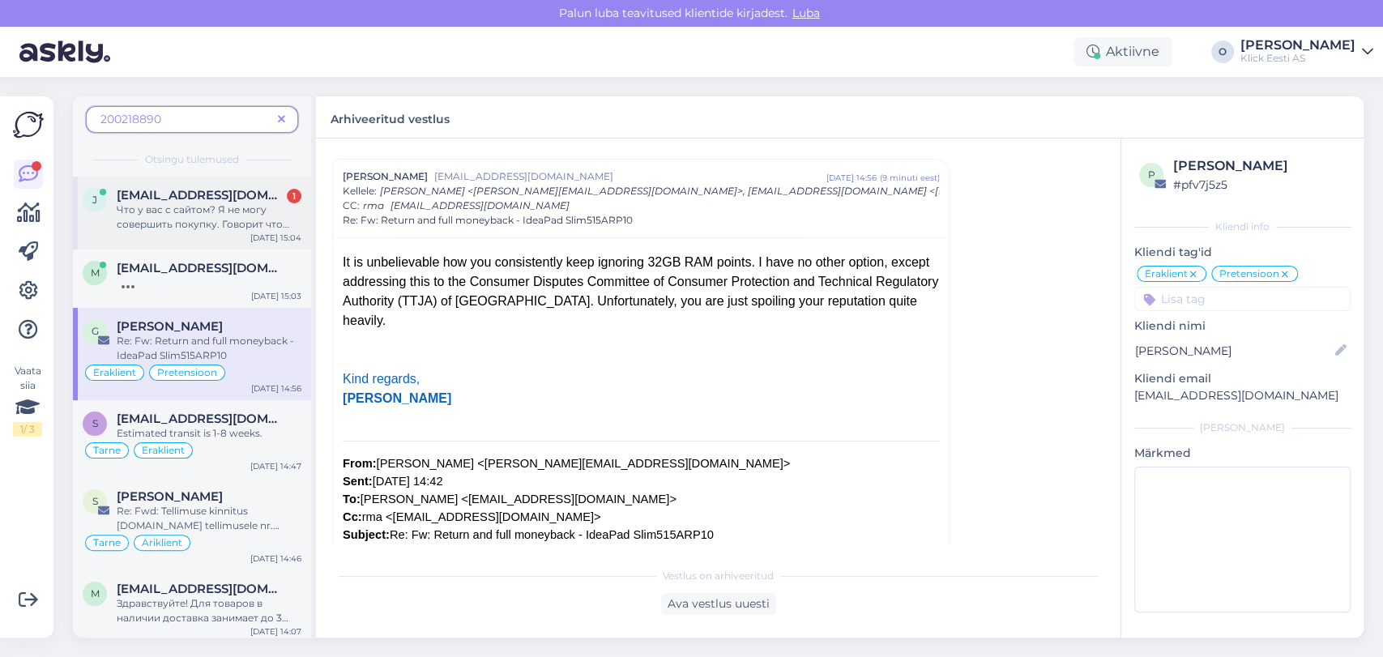
click at [207, 198] on span "[EMAIL_ADDRESS][DOMAIN_NAME]" at bounding box center [201, 195] width 168 height 15
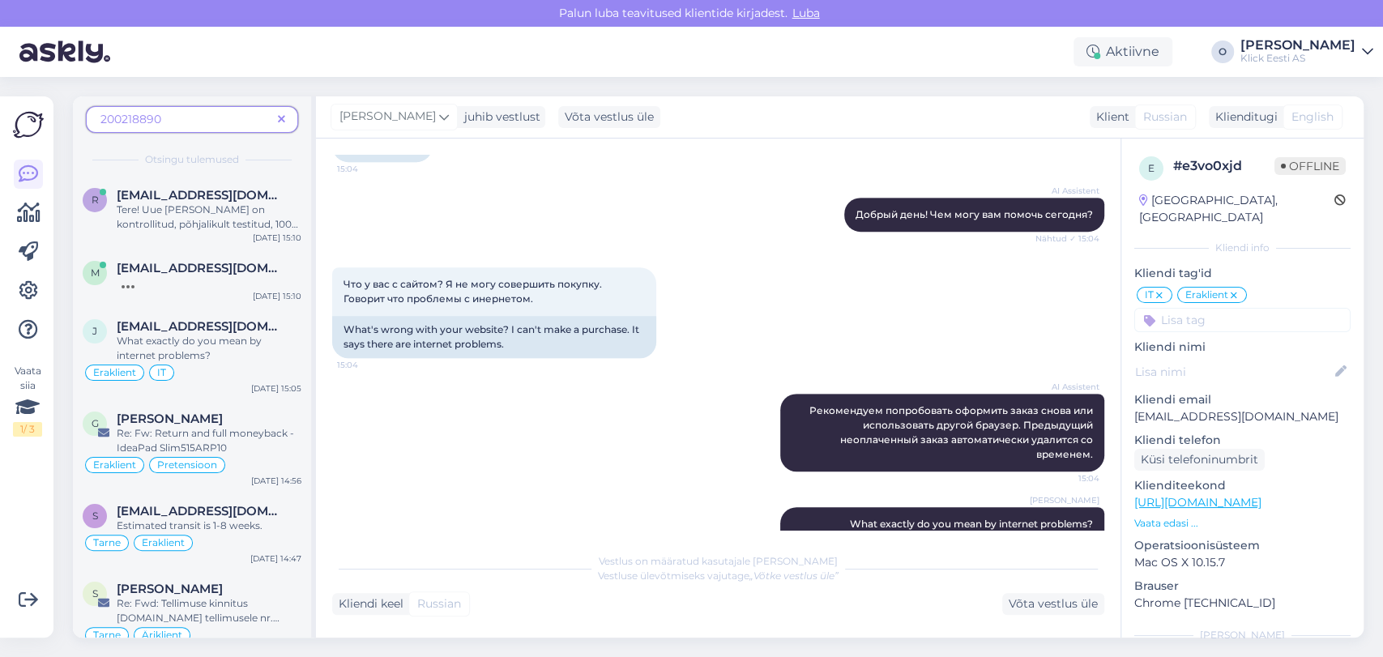
scroll to position [600, 0]
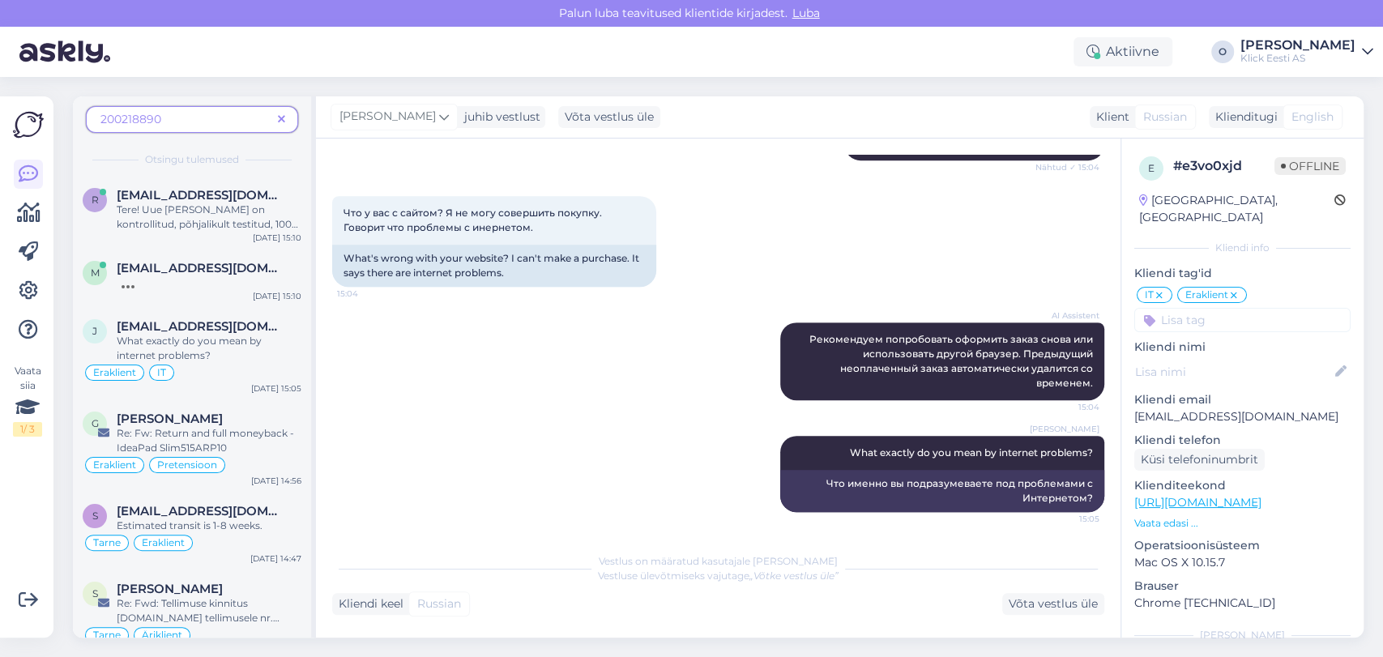
click at [283, 116] on icon at bounding box center [281, 119] width 7 height 11
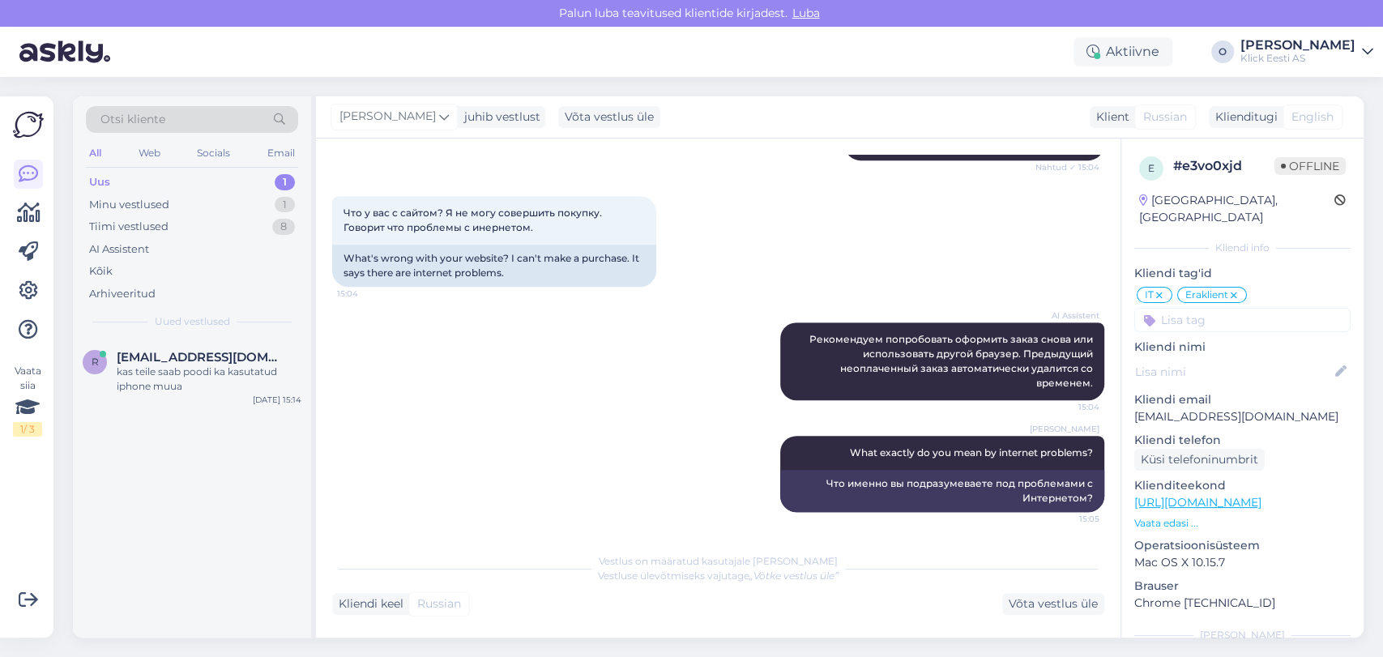
click at [147, 172] on div "Uus 1" at bounding box center [192, 182] width 212 height 23
click at [177, 353] on span "[EMAIL_ADDRESS][DOMAIN_NAME]" at bounding box center [201, 357] width 168 height 15
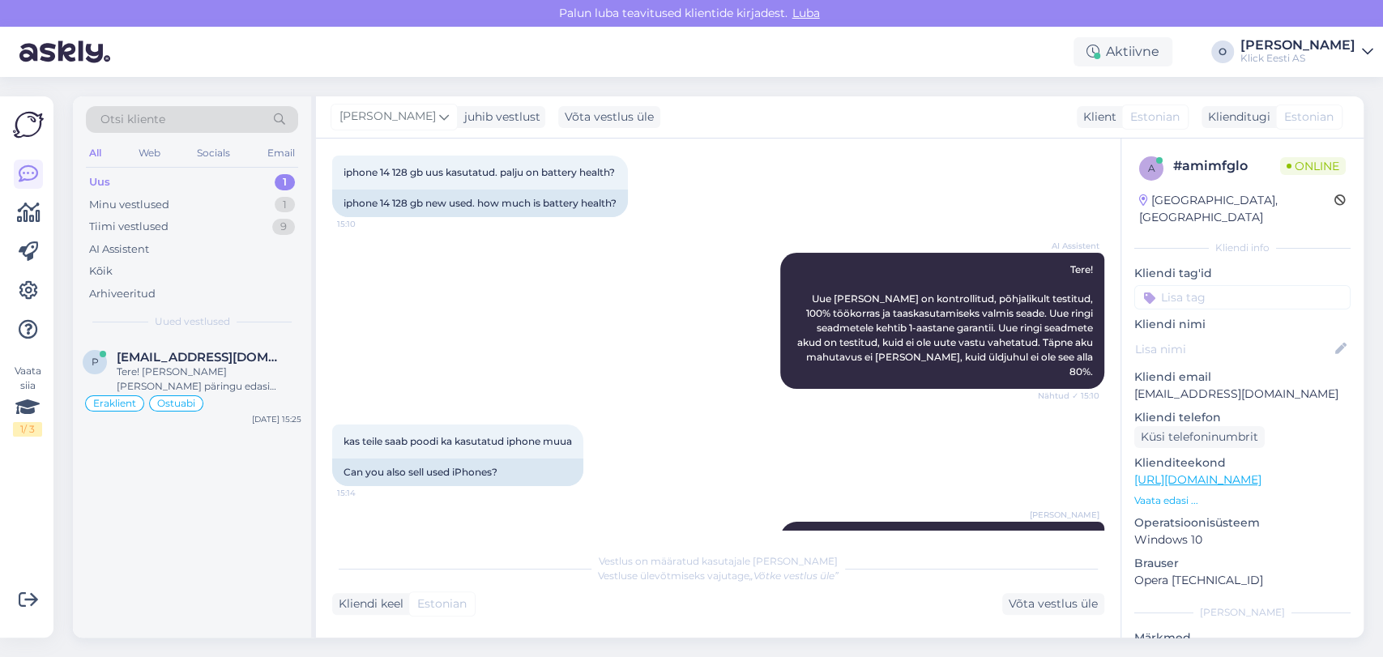
scroll to position [187, 0]
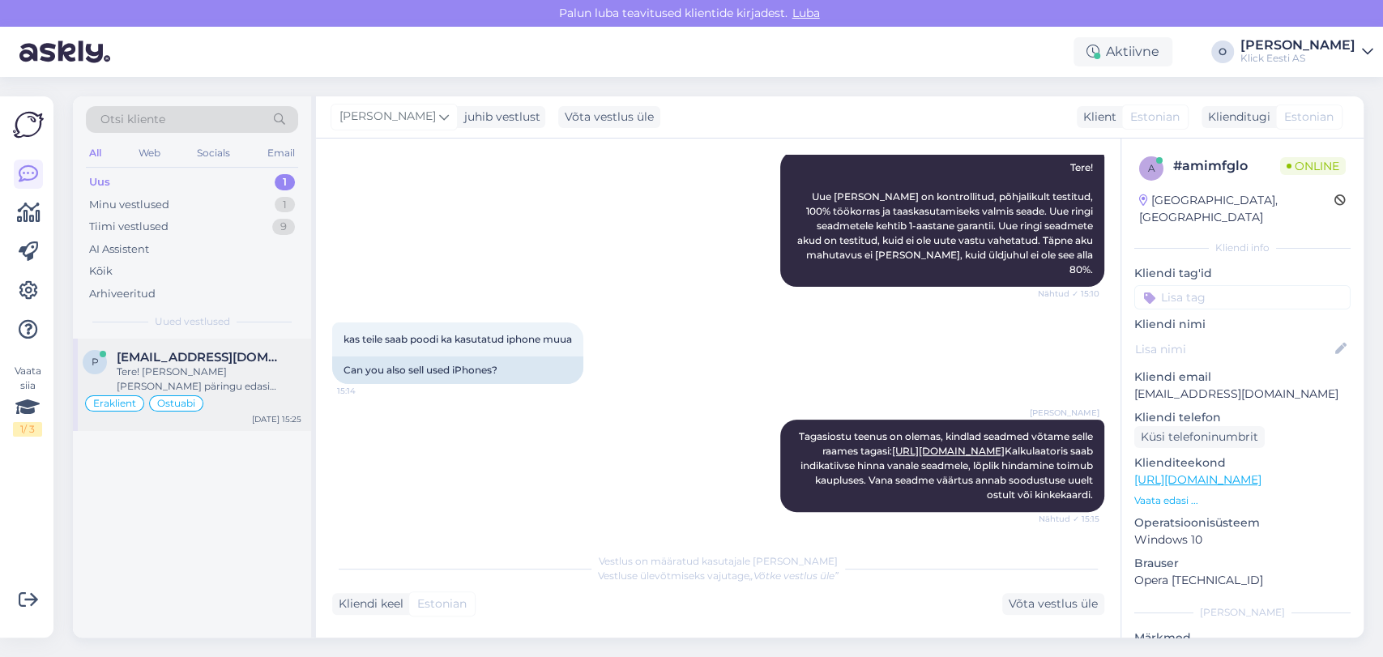
click at [189, 368] on div "Tere! [PERSON_NAME] [PERSON_NAME] päringu edasi kolleegile, kes saab kontrollid…" at bounding box center [209, 379] width 185 height 29
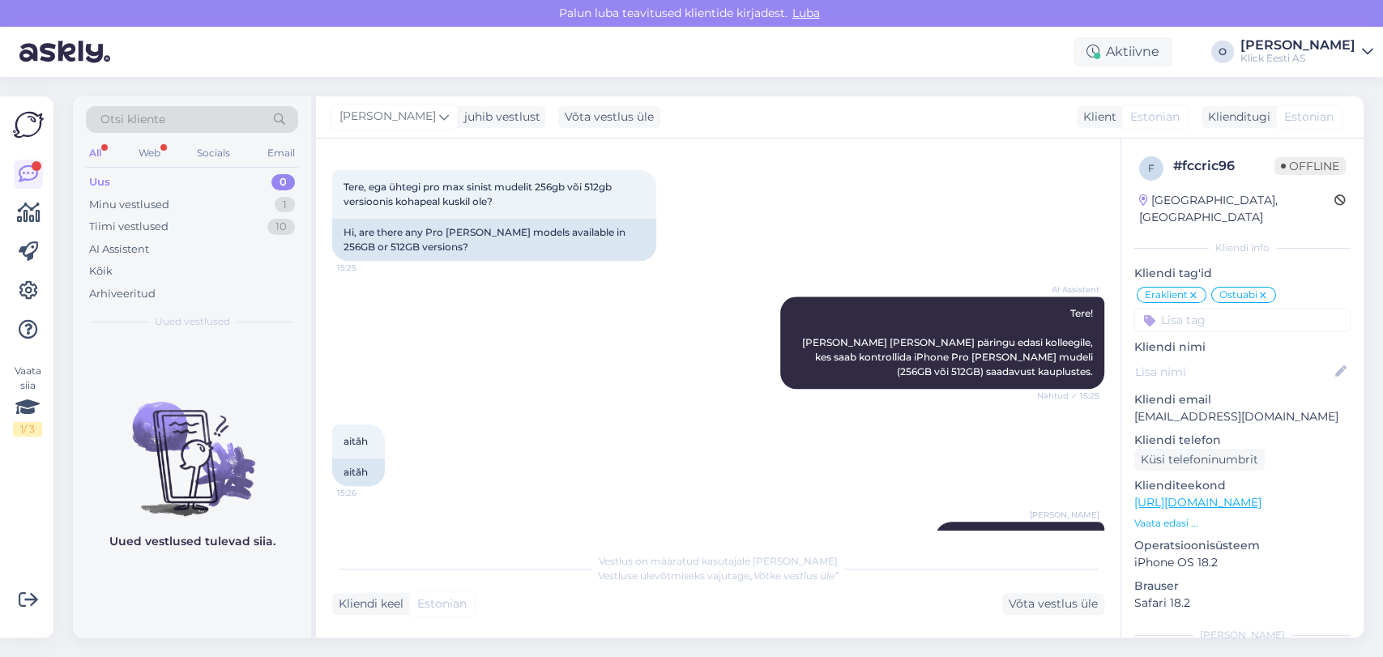
scroll to position [1129, 0]
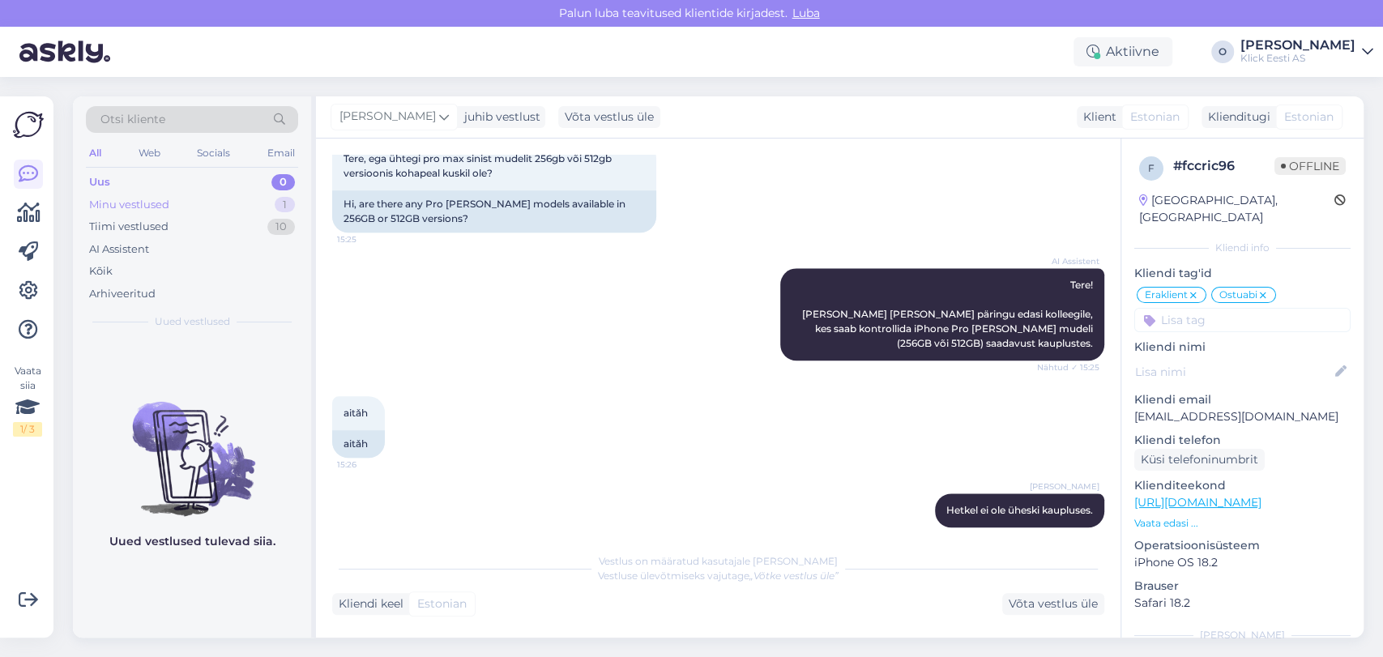
click at [200, 206] on div "Minu vestlused 1" at bounding box center [192, 205] width 212 height 23
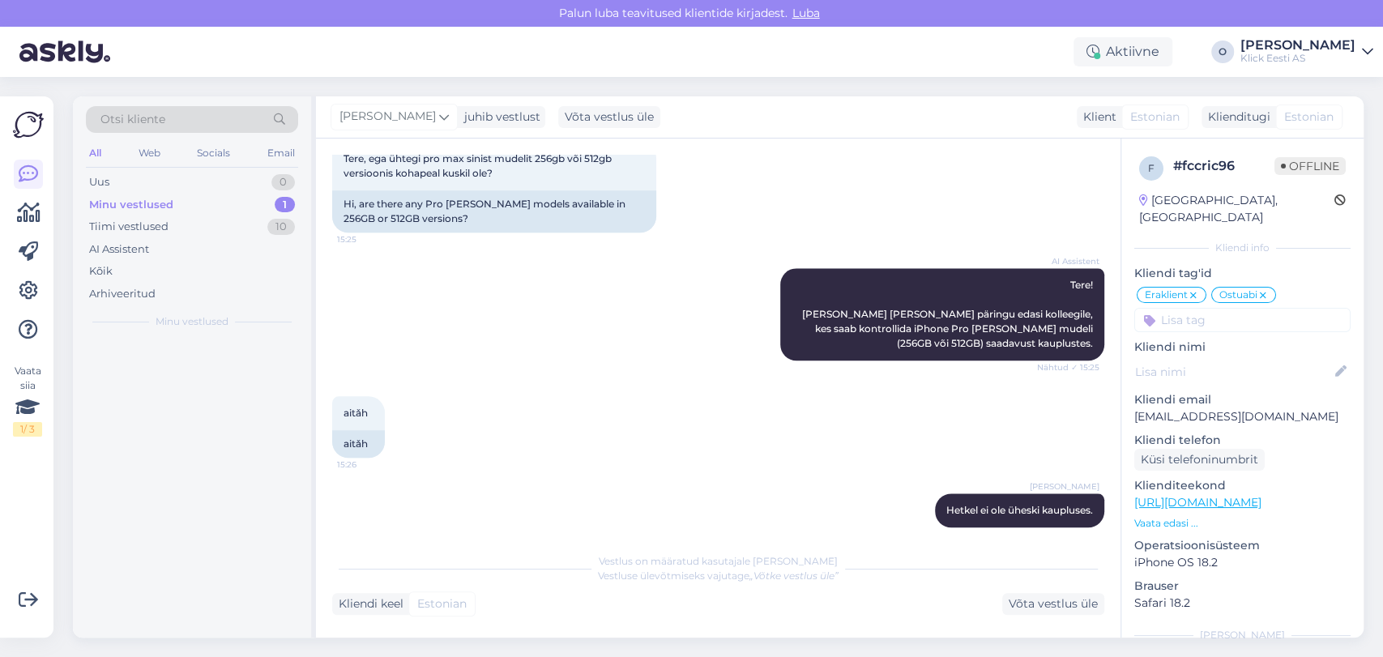
click at [200, 206] on div "Minu vestlused 1" at bounding box center [192, 205] width 212 height 23
click at [181, 366] on div "Täname Teid teavitamast! Mingil põhjusel oli jäänud tellimus kinnitamata. Kinni…" at bounding box center [209, 379] width 185 height 29
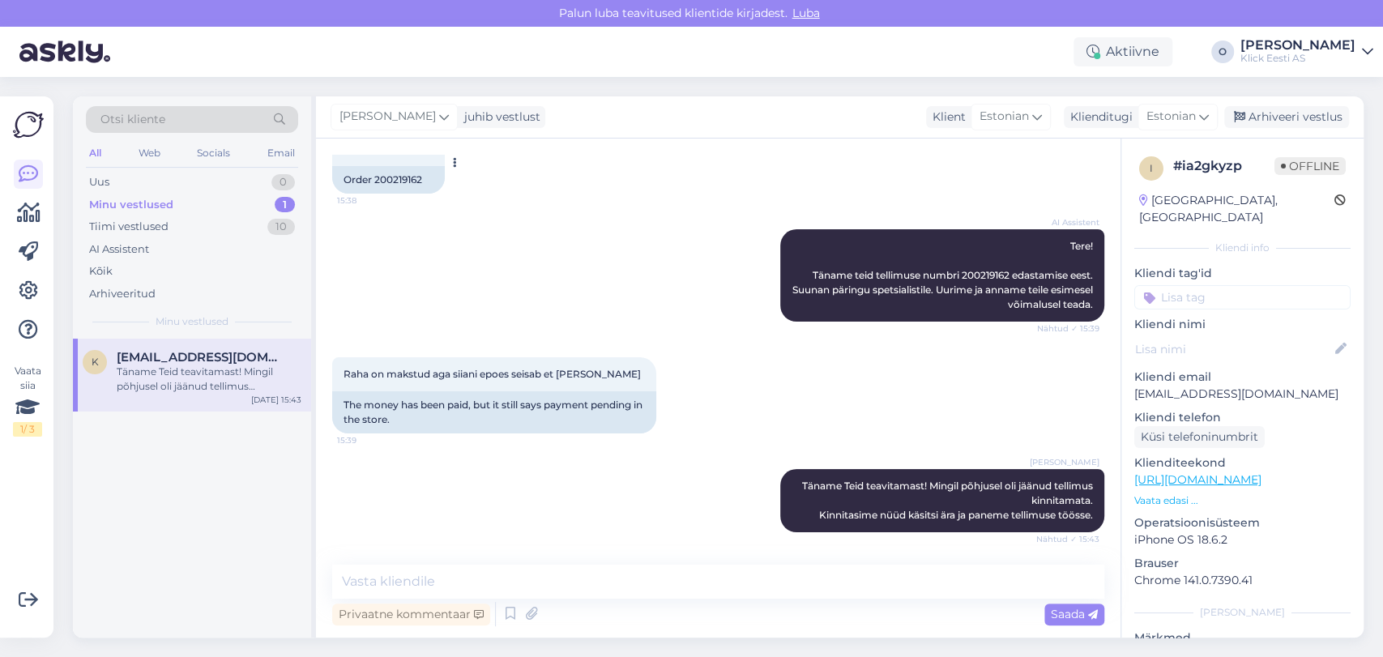
click at [407, 181] on div "Order 200219162" at bounding box center [388, 180] width 113 height 28
copy div "200219162"
click at [167, 190] on div "Uus 1" at bounding box center [192, 182] width 212 height 23
click at [164, 354] on span "[EMAIL_ADDRESS][DOMAIN_NAME]" at bounding box center [201, 357] width 168 height 15
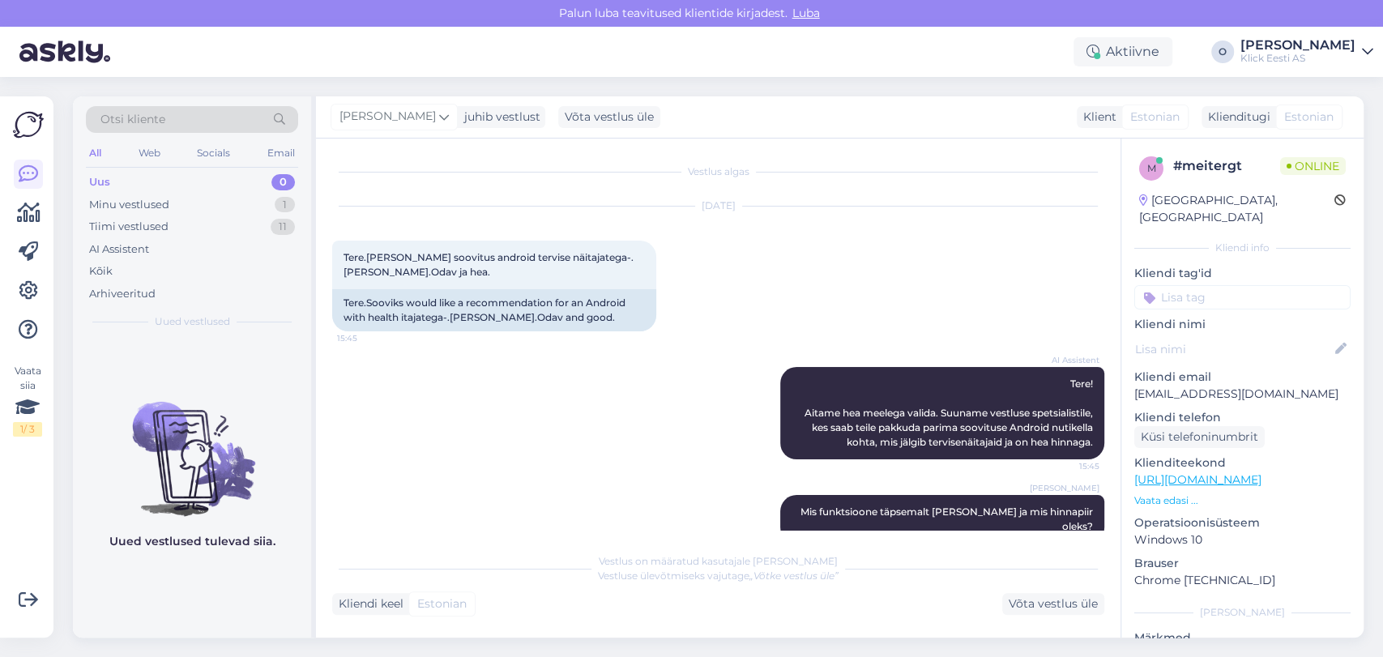
scroll to position [32, 0]
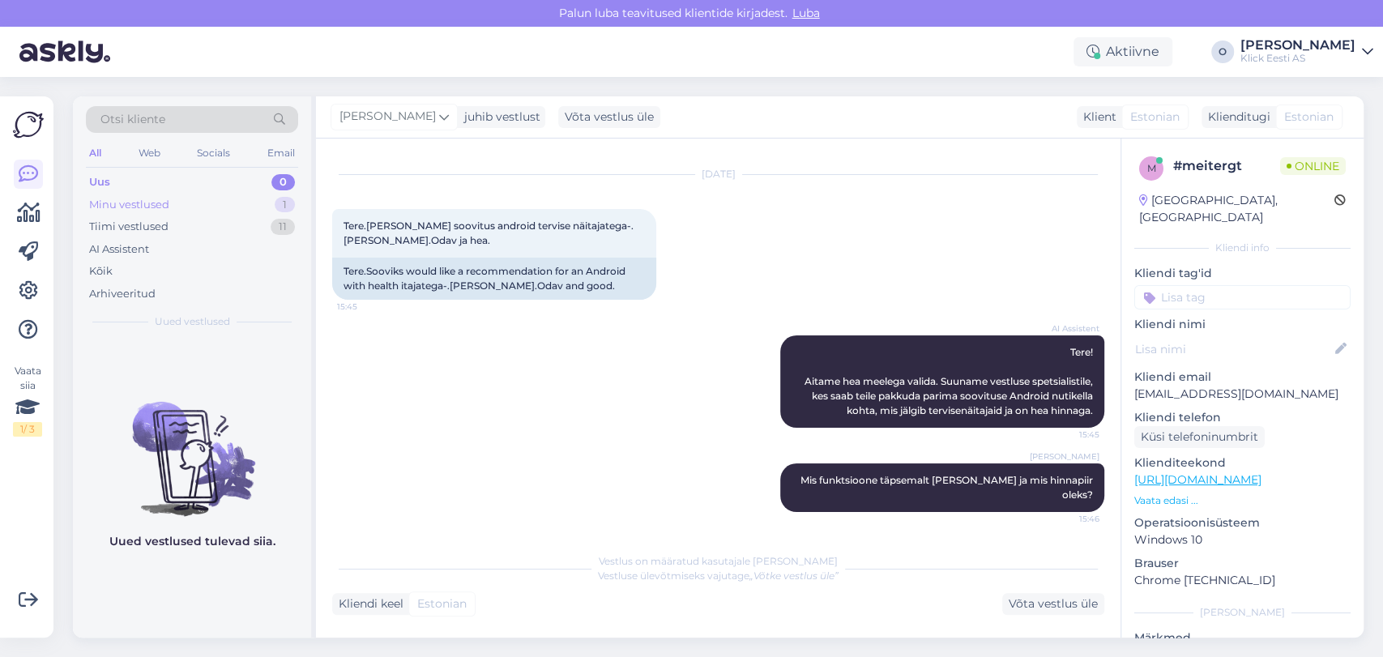
click at [229, 212] on div "Minu vestlused 1" at bounding box center [192, 205] width 212 height 23
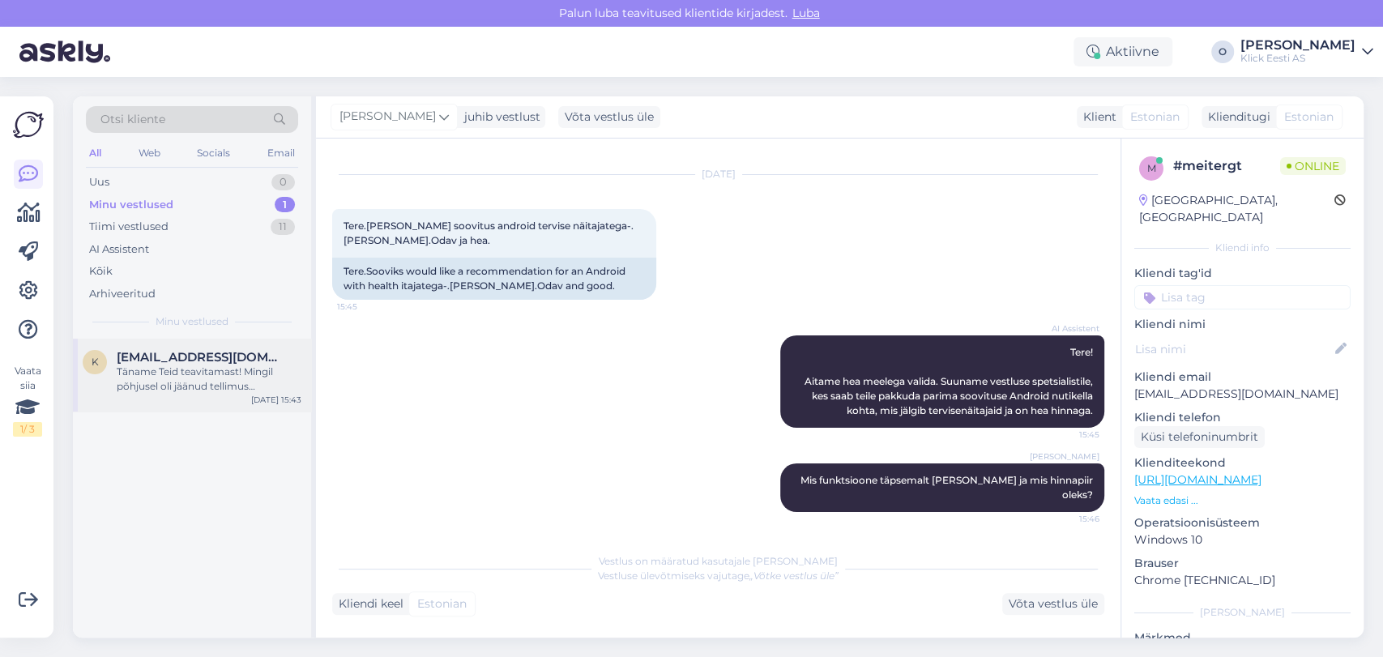
click at [196, 357] on span "[EMAIL_ADDRESS][DOMAIN_NAME]" at bounding box center [201, 357] width 168 height 15
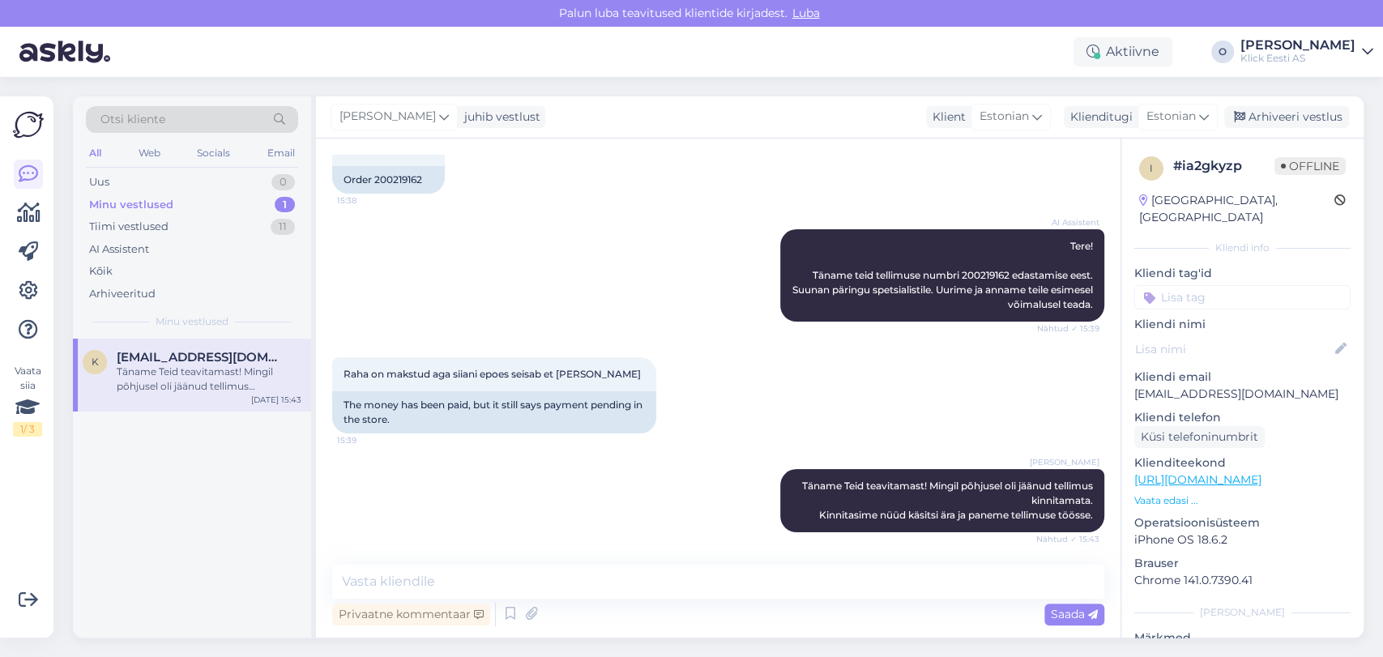
scroll to position [96, 0]
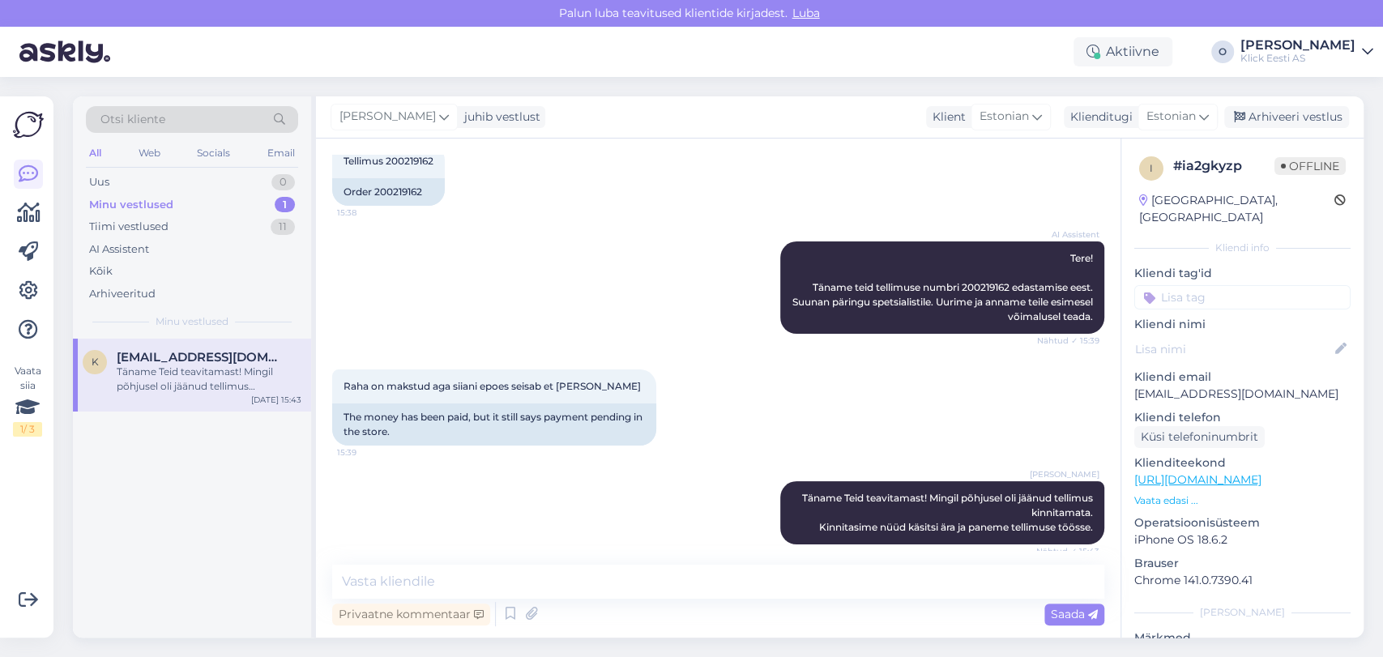
click at [462, 235] on div "AI Assistent Tere! Täname teid tellimuse numbri 200219162 edastamise eest. Suun…" at bounding box center [718, 288] width 772 height 128
click at [1283, 122] on div "Arhiveeri vestlus" at bounding box center [1286, 117] width 125 height 22
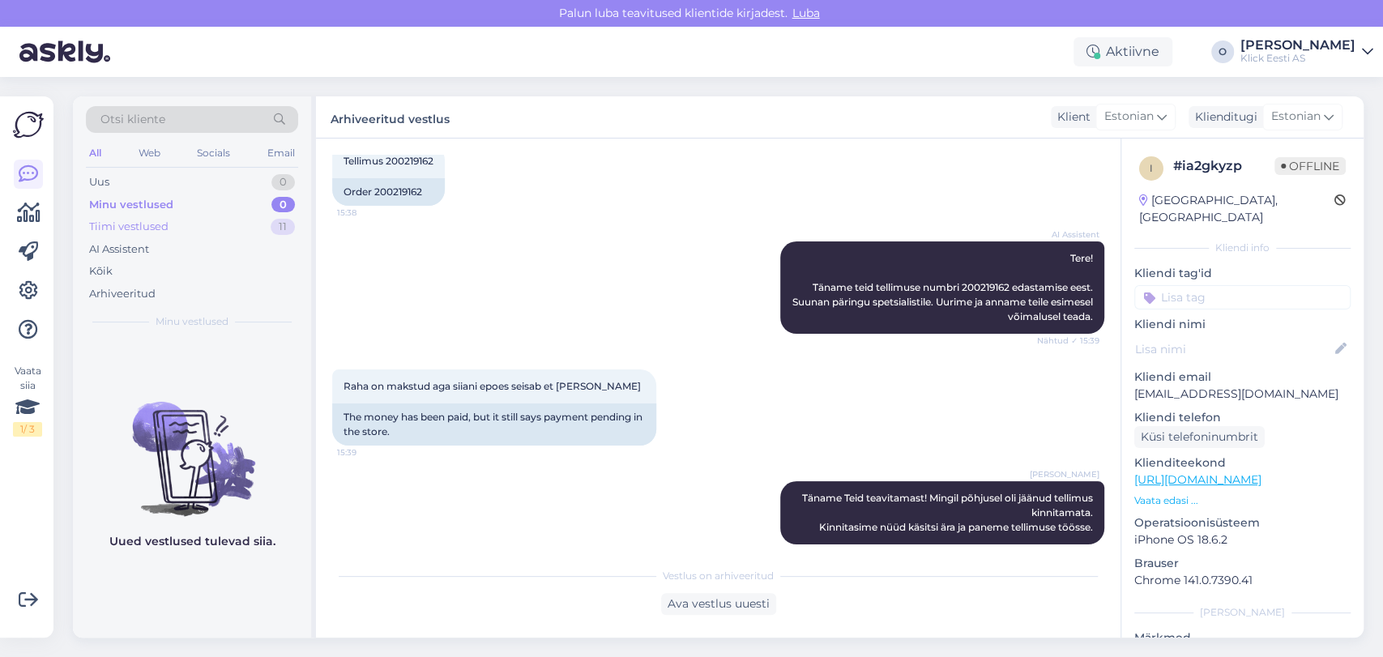
click at [229, 222] on div "Tiimi vestlused 11" at bounding box center [192, 226] width 212 height 23
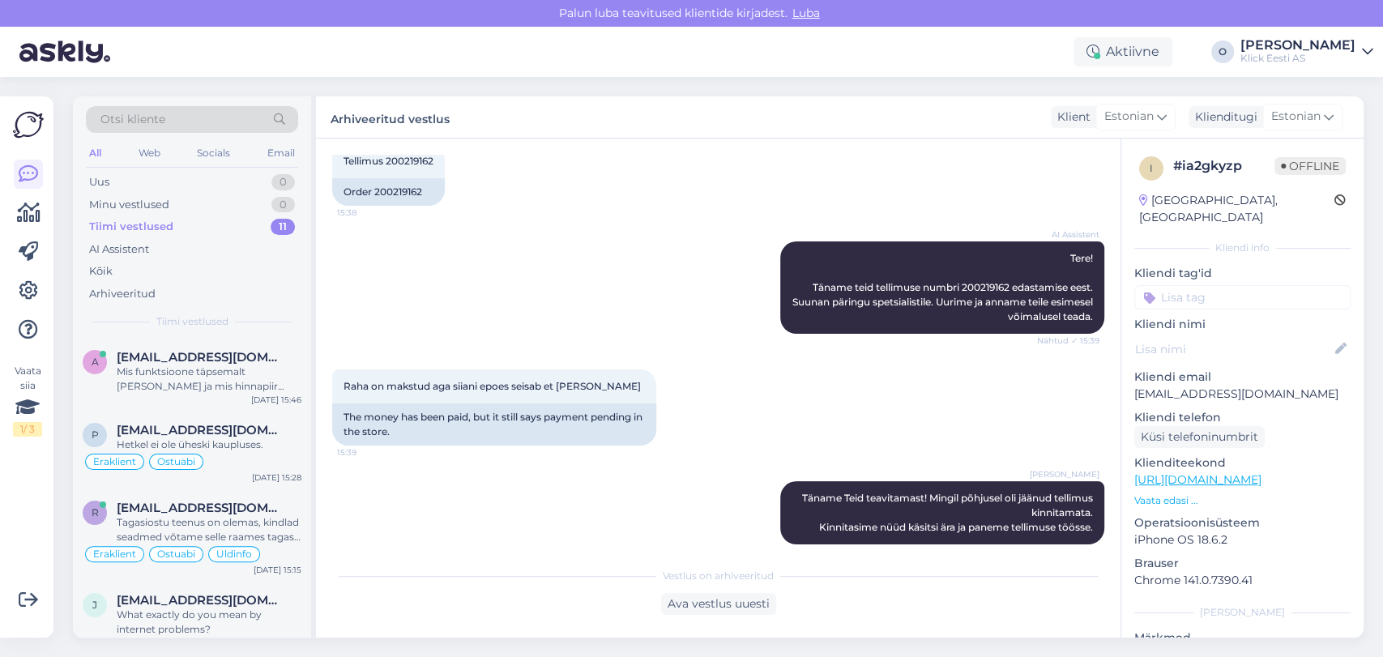
click at [229, 222] on div "Tiimi vestlused 11" at bounding box center [192, 226] width 212 height 23
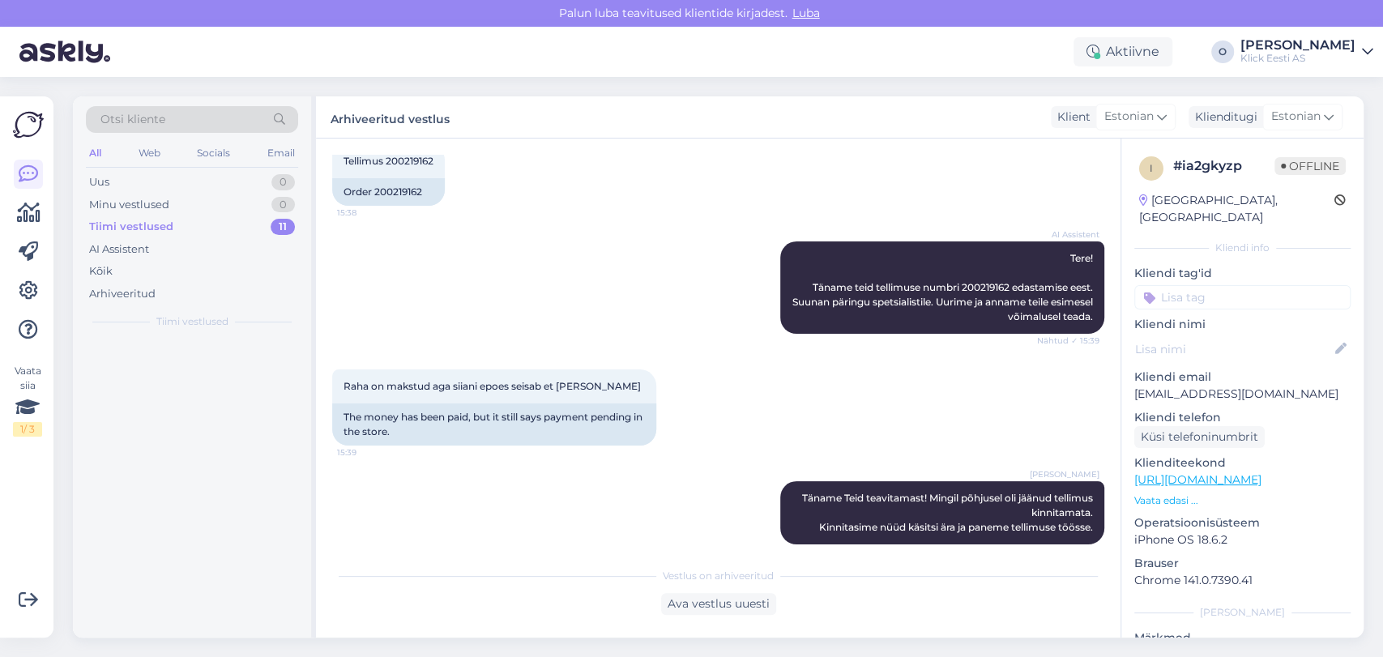
click at [229, 222] on div "Tiimi vestlused 11" at bounding box center [192, 226] width 212 height 23
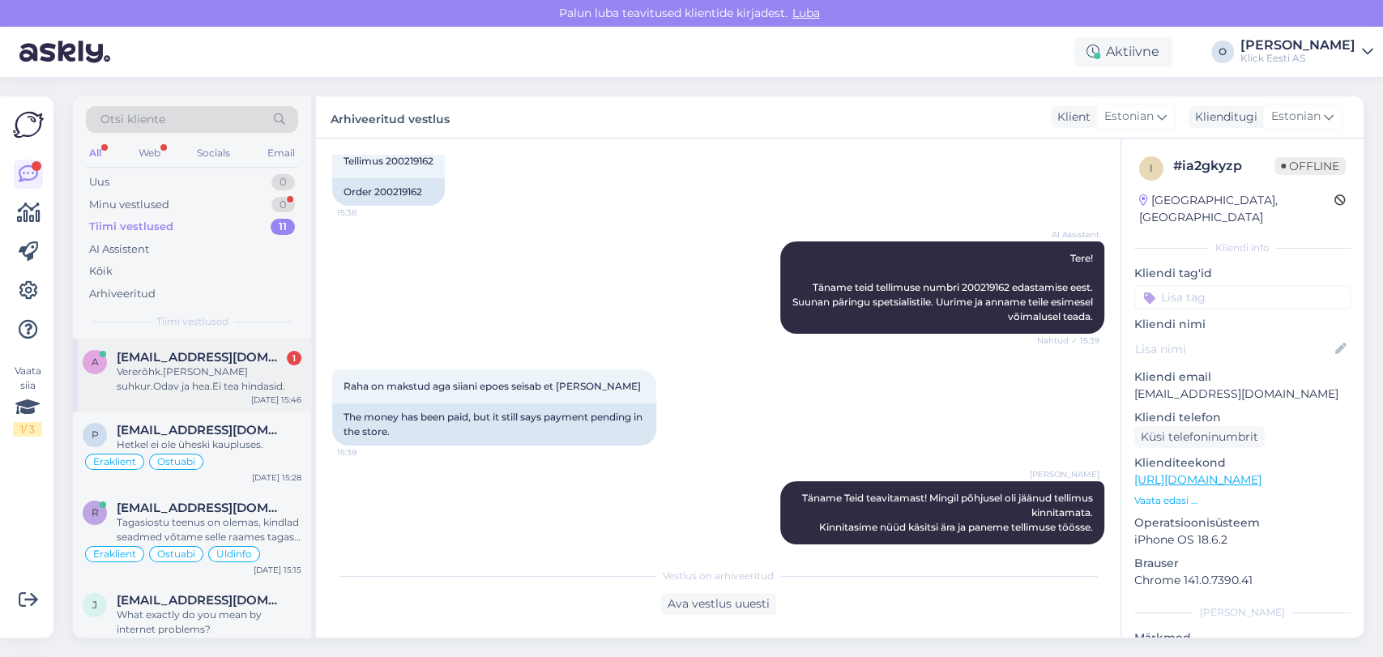
click at [221, 357] on span "[EMAIL_ADDRESS][DOMAIN_NAME]" at bounding box center [201, 357] width 168 height 15
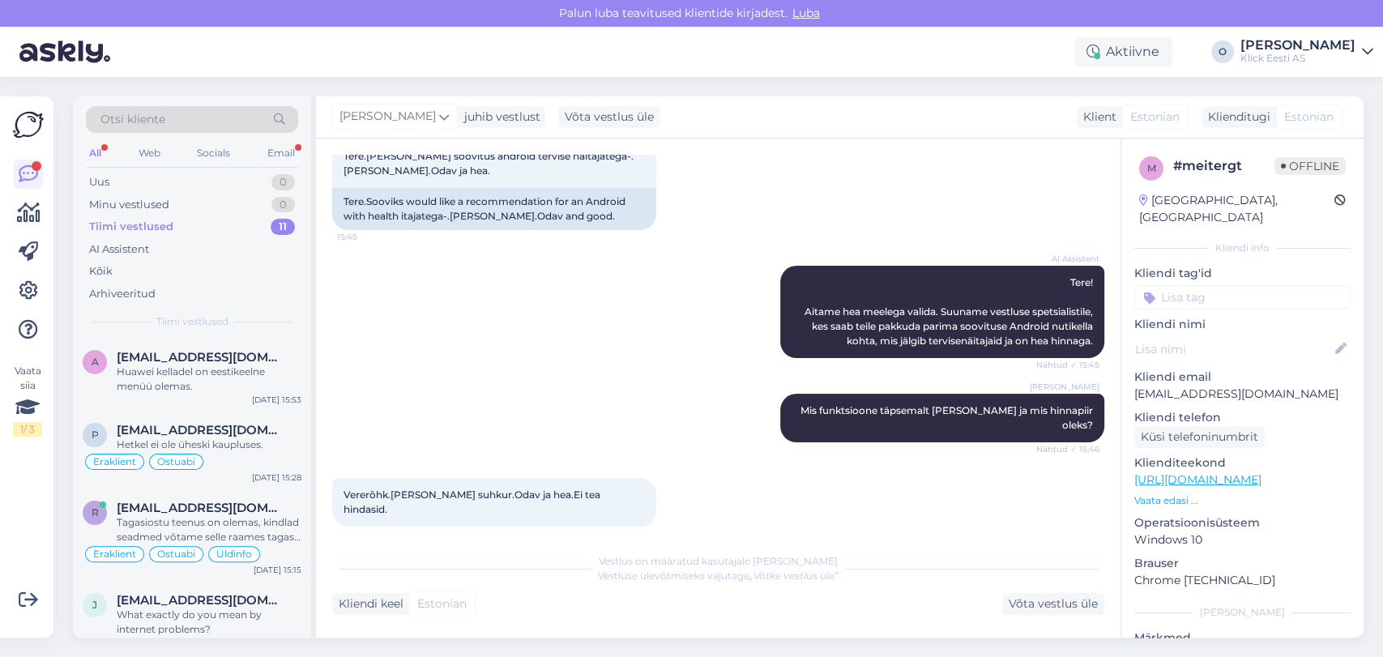
scroll to position [339, 0]
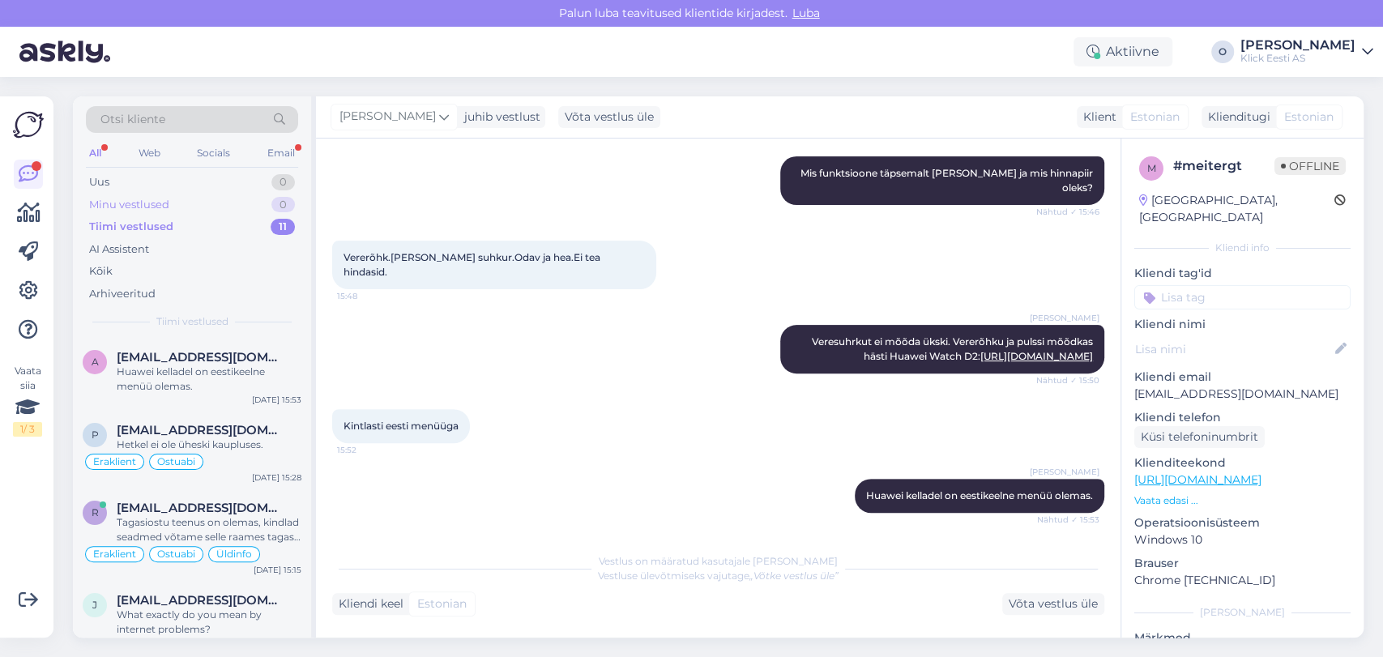
click at [228, 194] on div "Minu vestlused 0" at bounding box center [192, 205] width 212 height 23
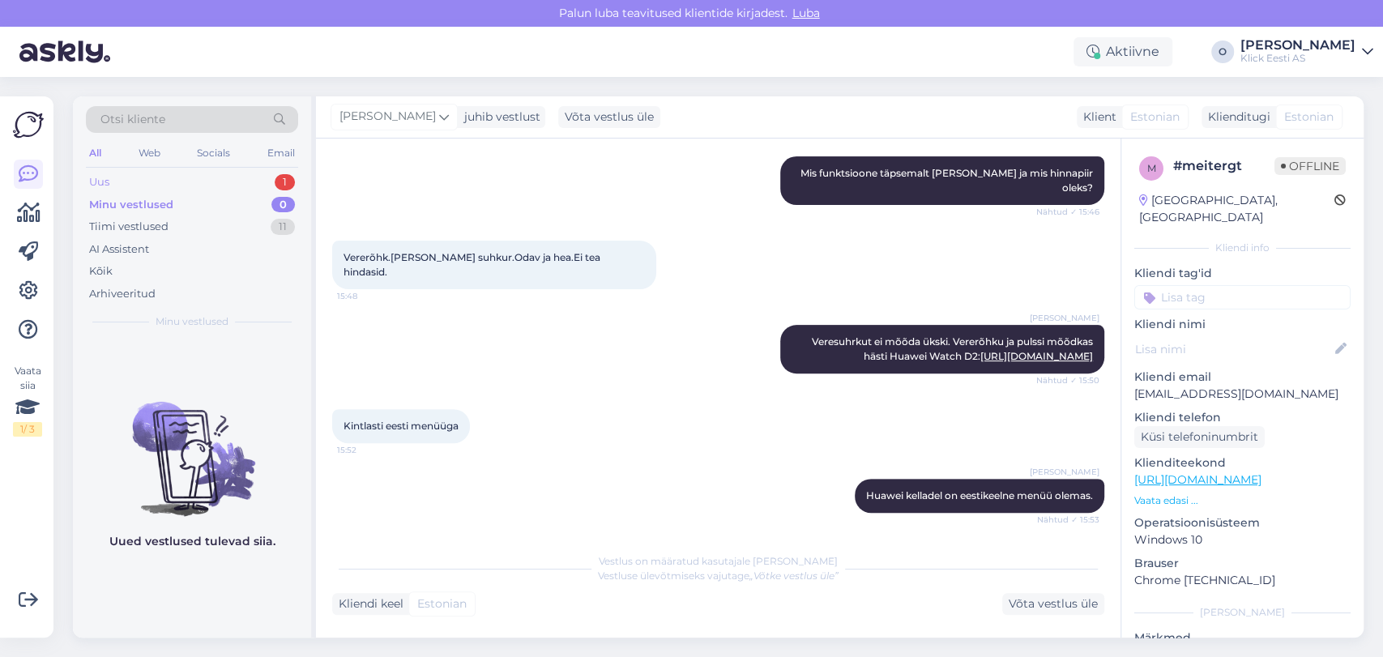
click at [218, 181] on div "Uus 1" at bounding box center [192, 182] width 212 height 23
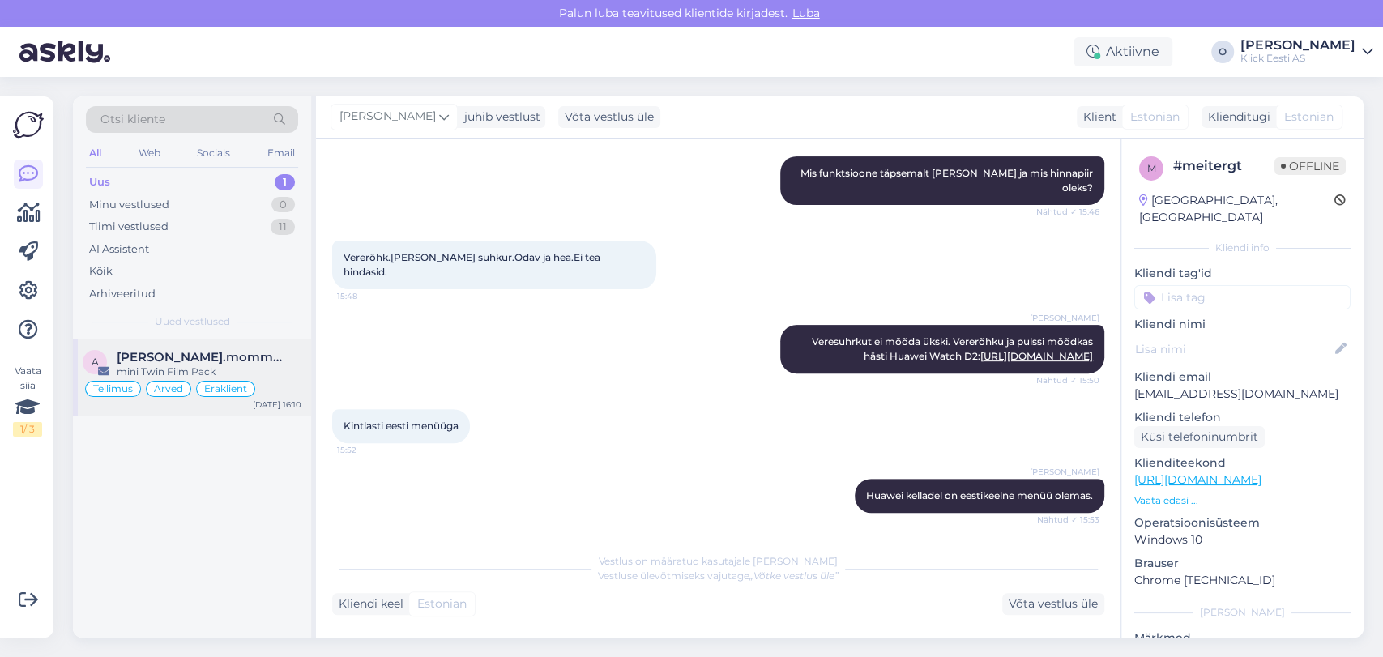
click at [162, 357] on span "[PERSON_NAME].mommeja via [EMAIL_ADDRESS][DOMAIN_NAME]" at bounding box center [201, 357] width 168 height 15
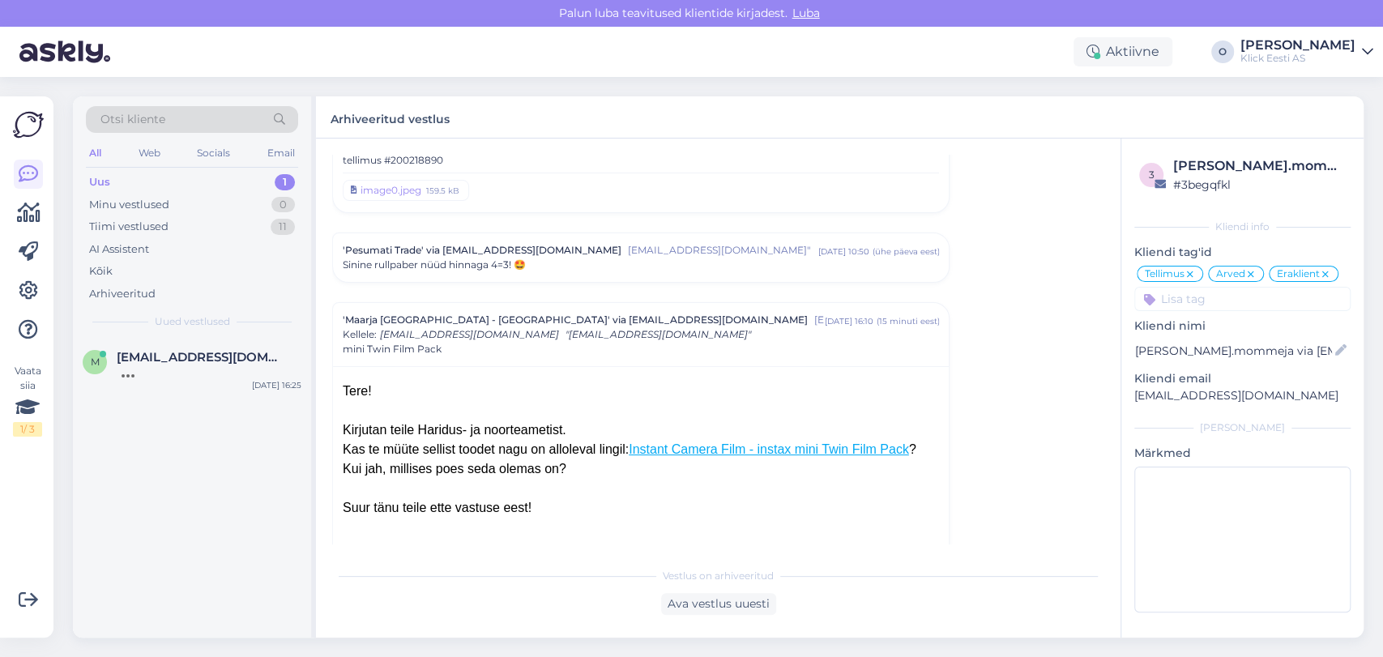
scroll to position [8263, 0]
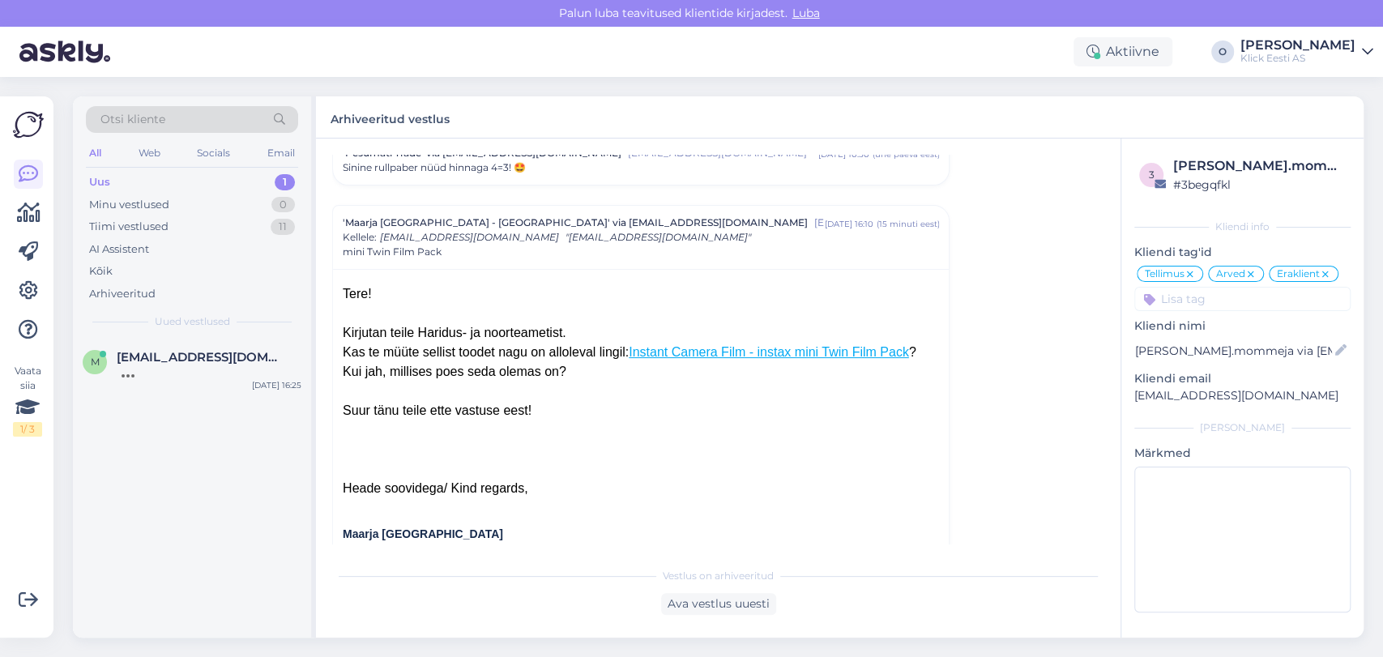
click at [227, 185] on div "Uus 1" at bounding box center [192, 182] width 212 height 23
click at [174, 365] on div "Tere! Saan aru, et otsite robottolmuimejat, mida saab juhtida puldiga ja mis [P…" at bounding box center [209, 379] width 185 height 29
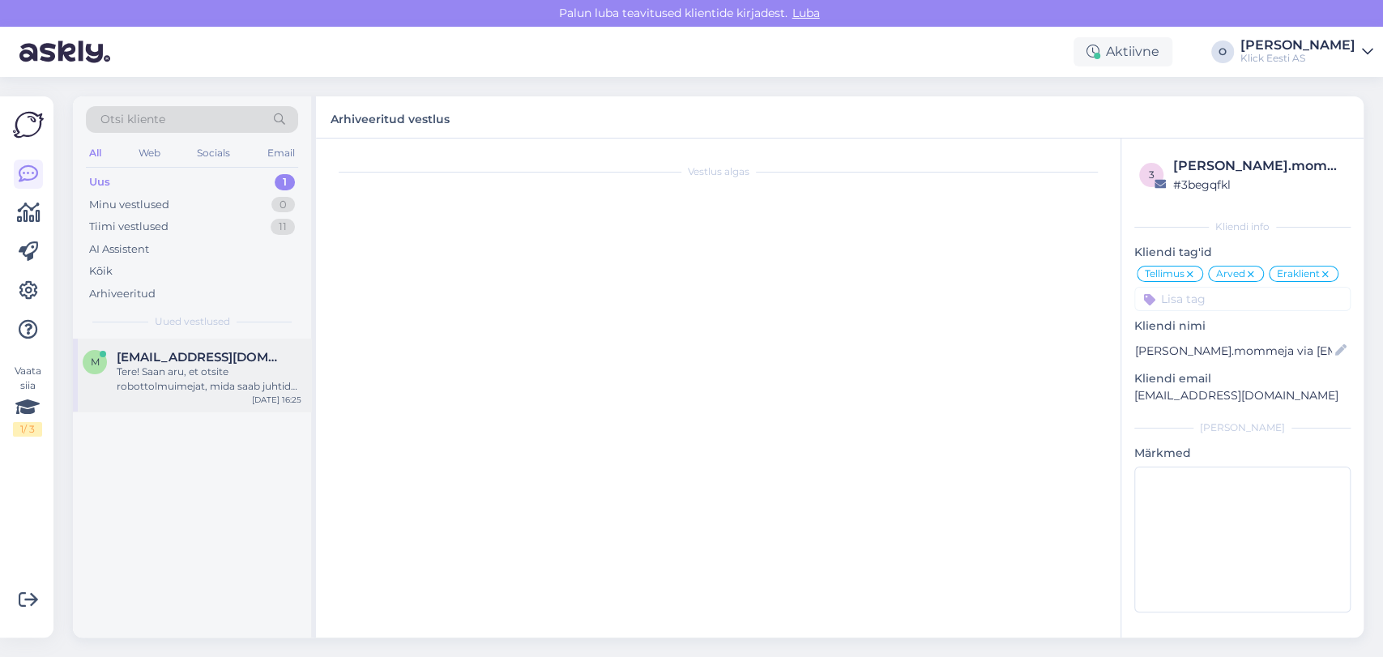
scroll to position [0, 0]
